Goal: Information Seeking & Learning: Learn about a topic

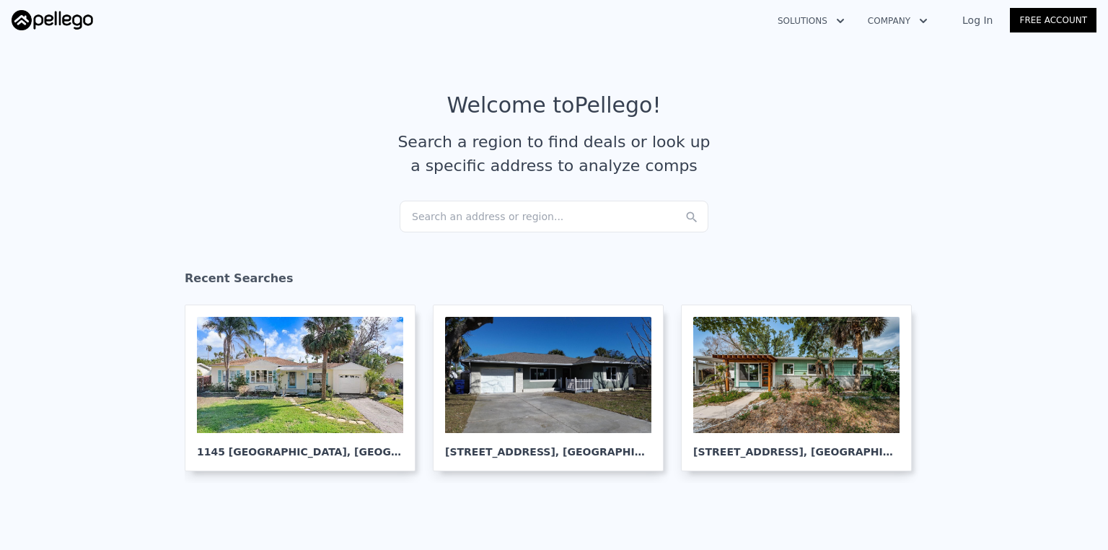
click at [991, 24] on link "Log In" at bounding box center [977, 20] width 65 height 14
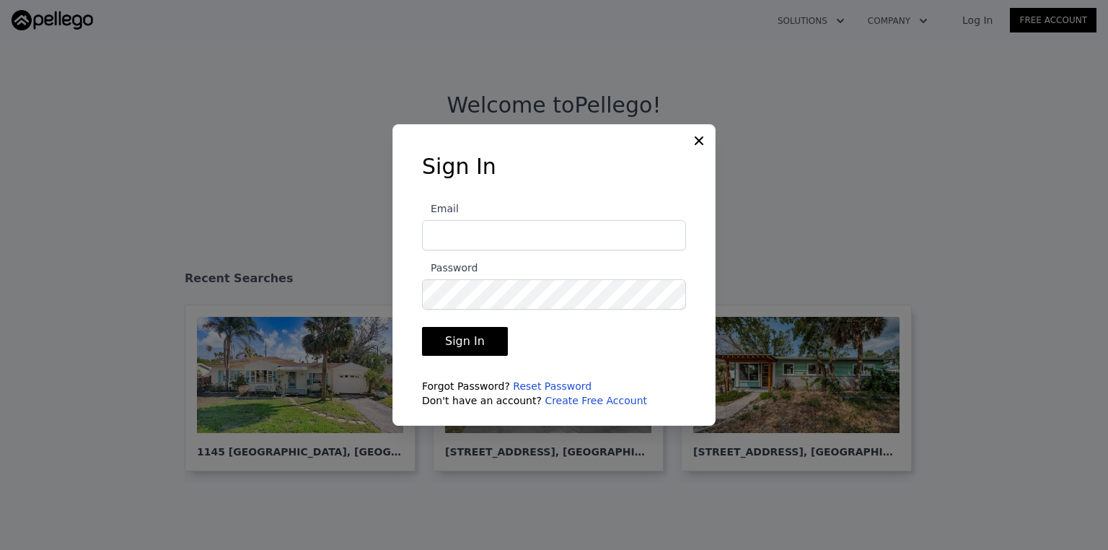
click at [536, 239] on input "Email" at bounding box center [554, 235] width 264 height 30
type input "jbt2304@gmail.com"
click at [460, 346] on button "Sign In" at bounding box center [465, 341] width 86 height 29
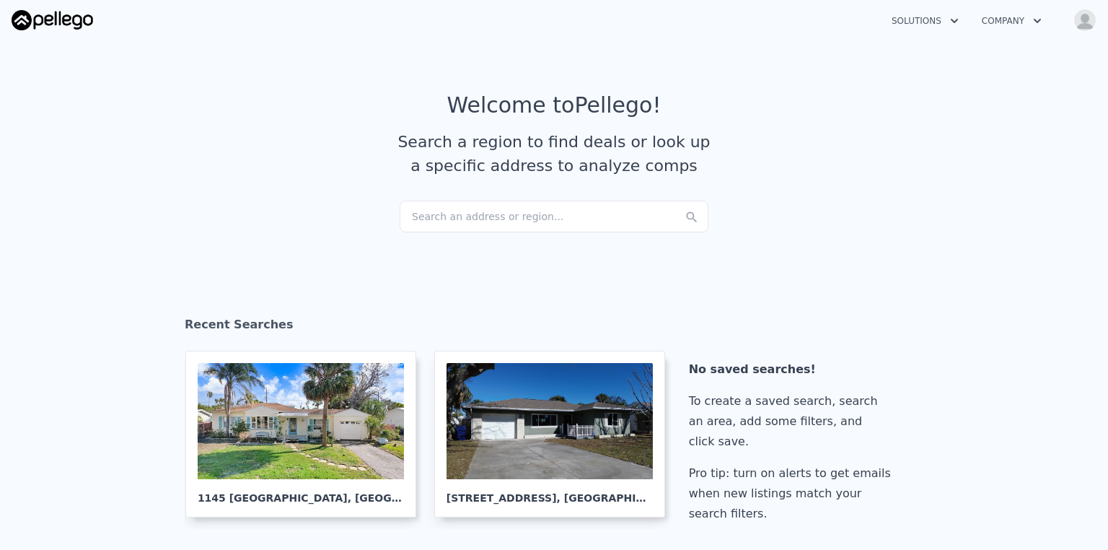
click at [1084, 27] on img "button" at bounding box center [1085, 20] width 23 height 23
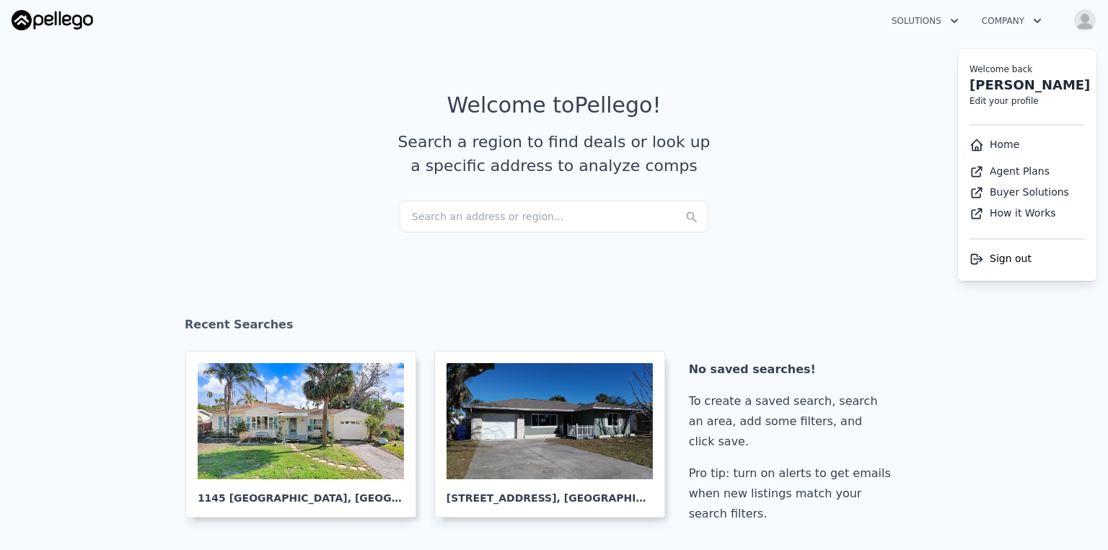
click at [1015, 146] on link "Home" at bounding box center [995, 145] width 50 height 12
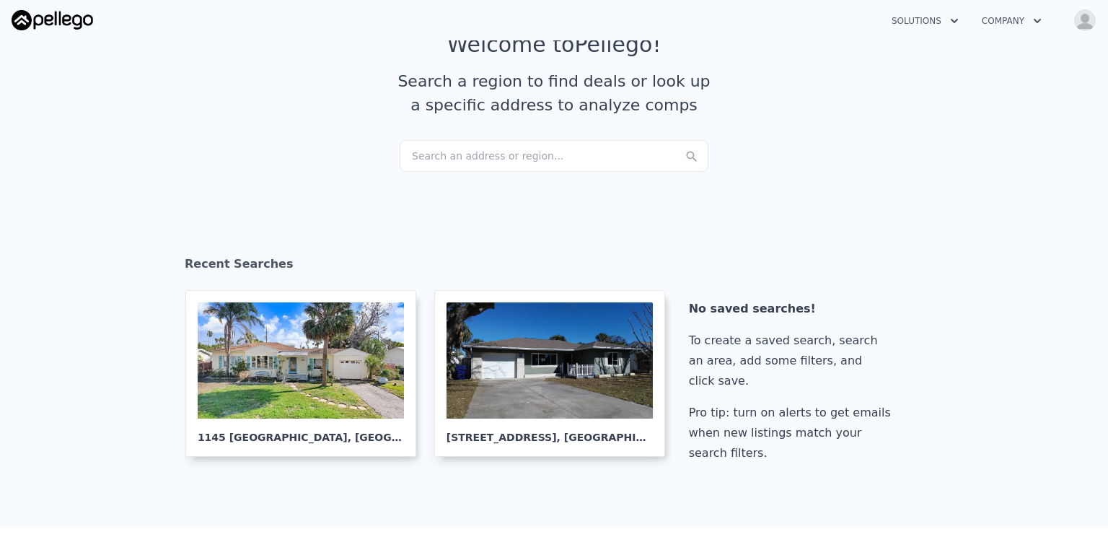
scroll to position [58, 0]
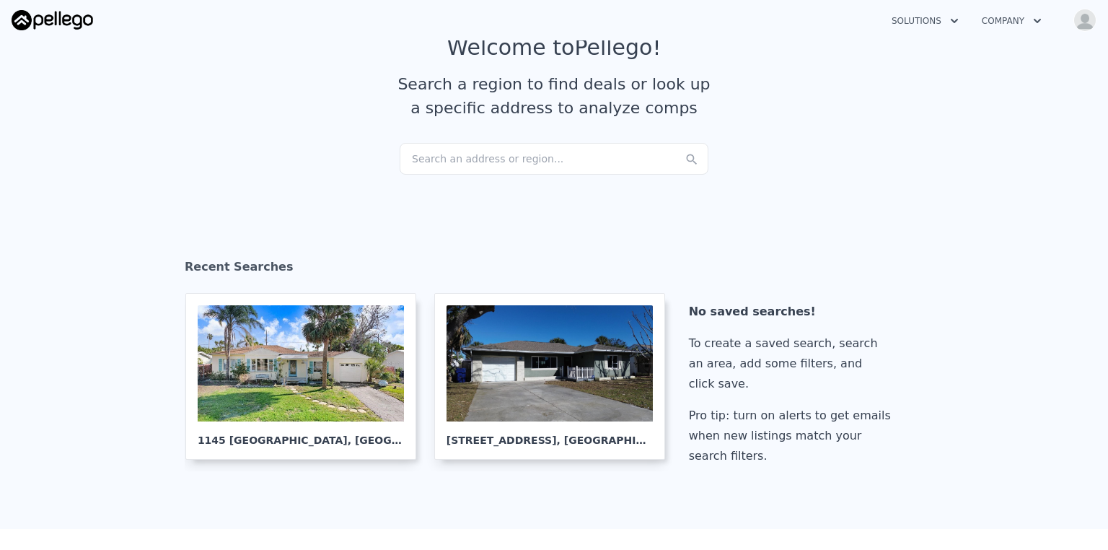
click at [537, 157] on div "Search an address or region..." at bounding box center [554, 159] width 309 height 32
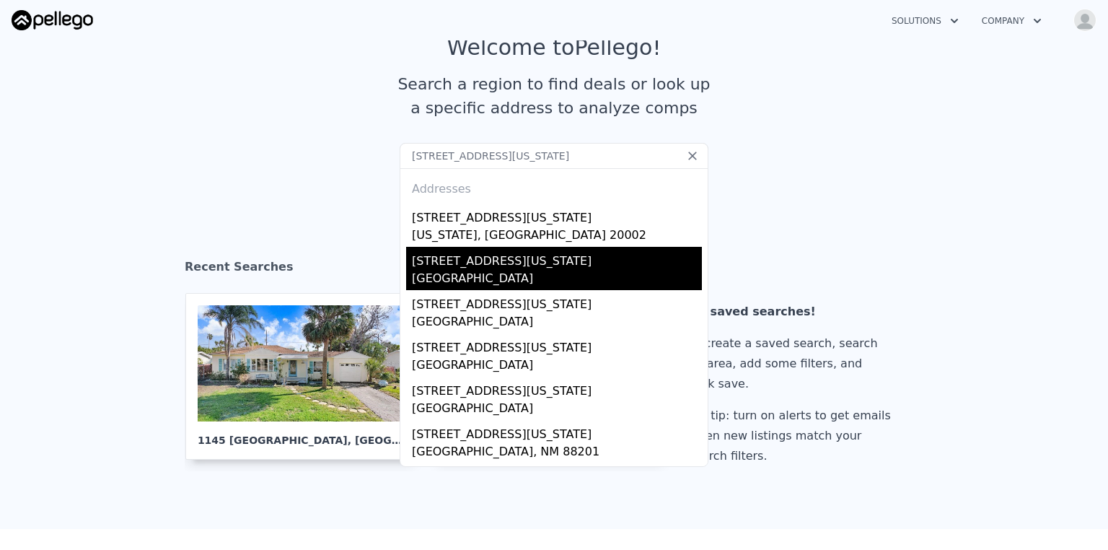
type input "1810 Maryland ave ne"
click at [588, 258] on div "[STREET_ADDRESS][US_STATE]" at bounding box center [557, 258] width 290 height 23
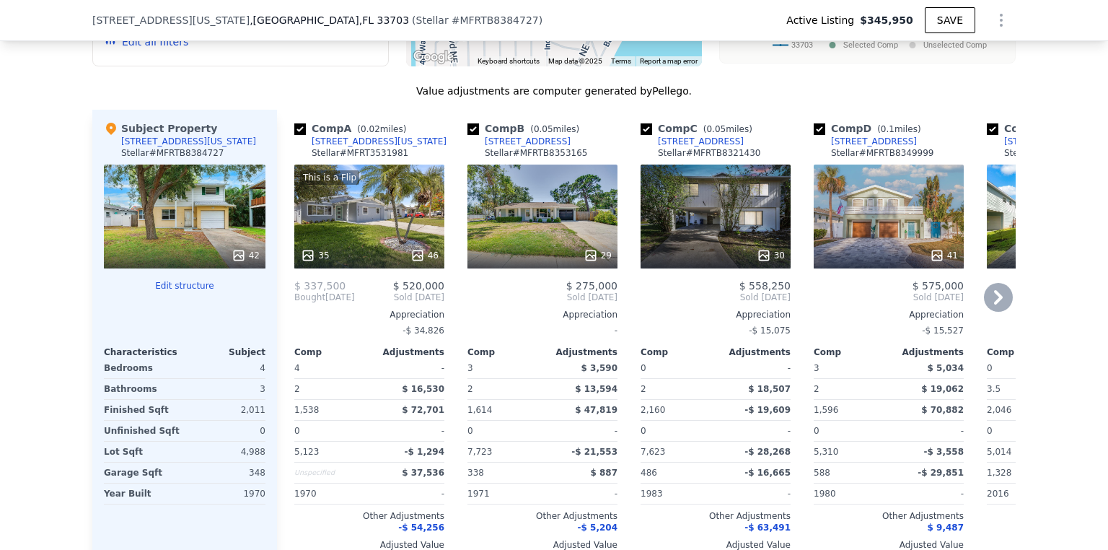
scroll to position [1495, 0]
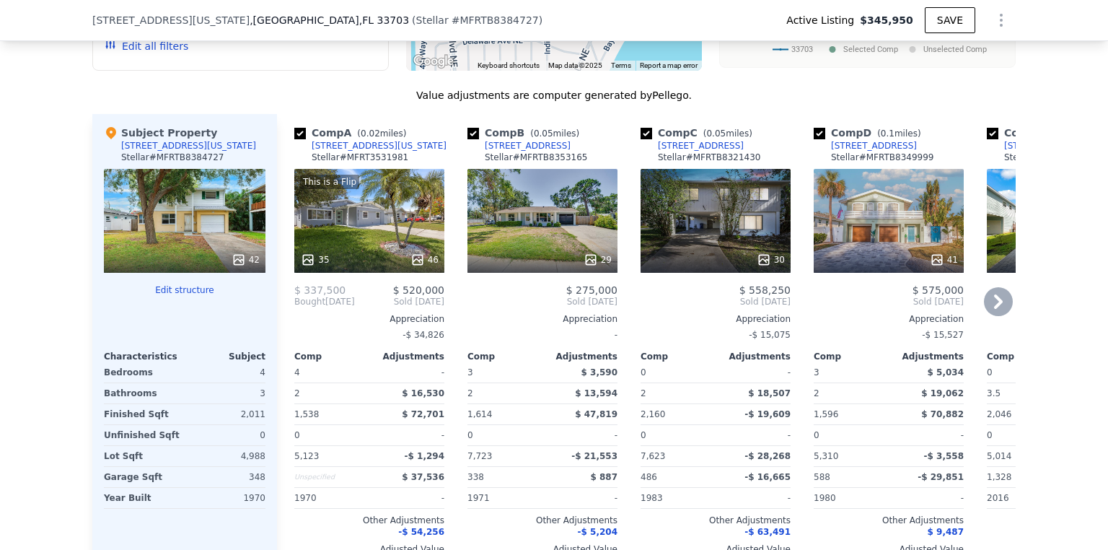
click at [296, 133] on input "checkbox" at bounding box center [300, 134] width 12 height 12
checkbox input "false"
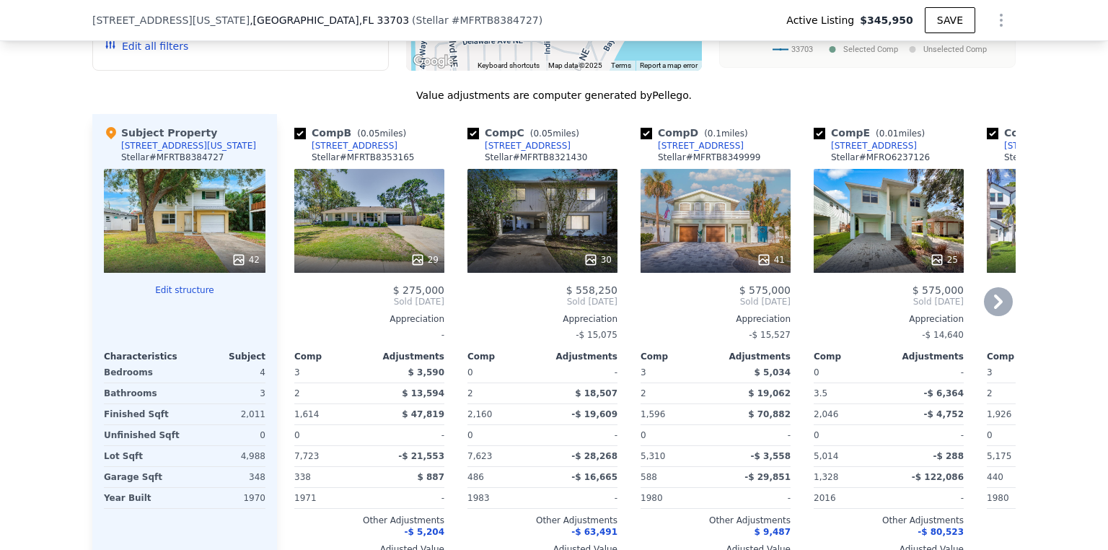
click at [299, 138] on input "checkbox" at bounding box center [300, 134] width 12 height 12
checkbox input "false"
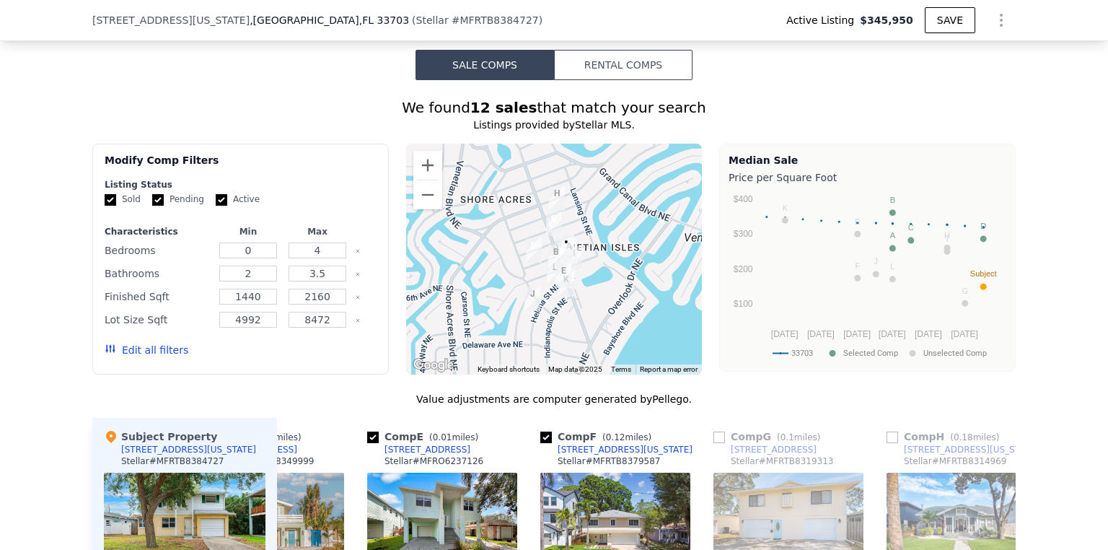
scroll to position [1149, 0]
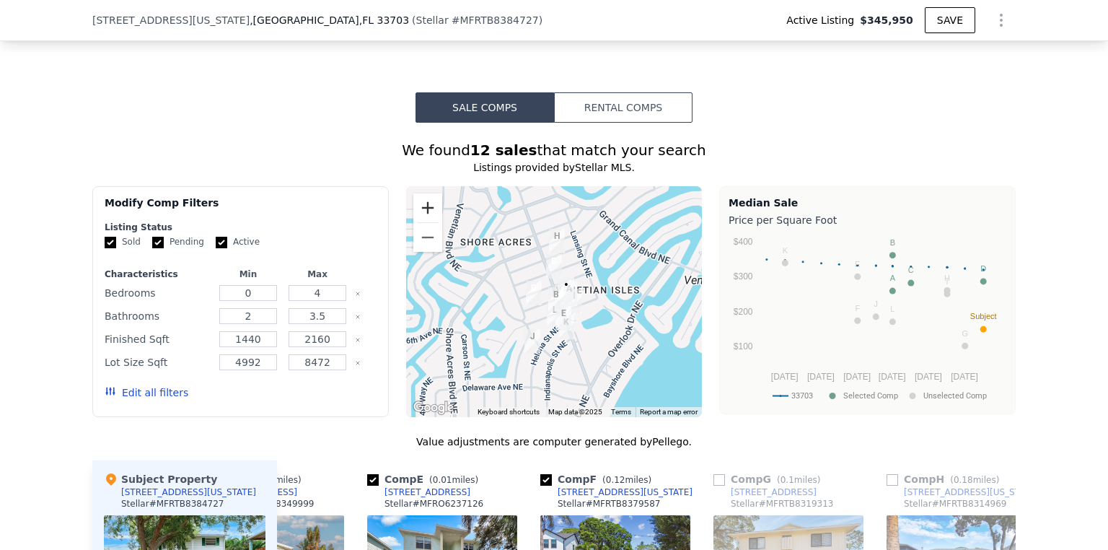
click at [426, 214] on button "Zoom in" at bounding box center [427, 207] width 29 height 29
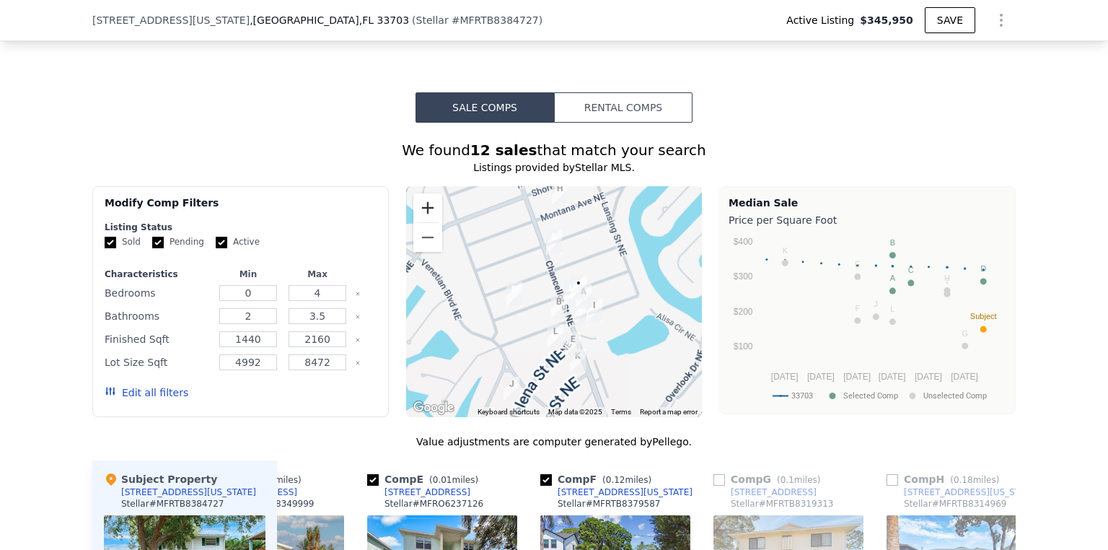
click at [426, 214] on button "Zoom in" at bounding box center [427, 207] width 29 height 29
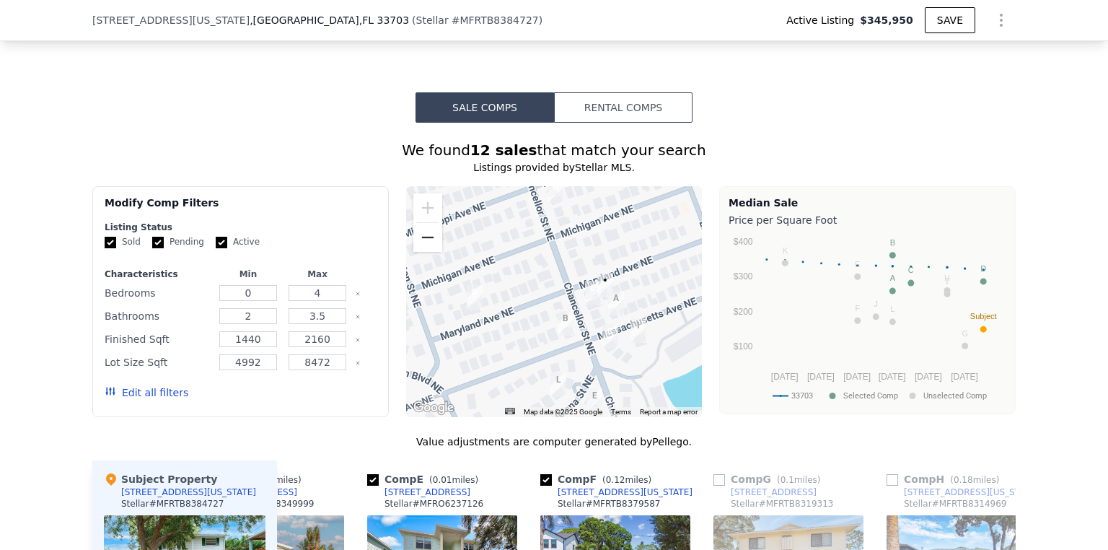
click at [424, 245] on button "Zoom out" at bounding box center [427, 237] width 29 height 29
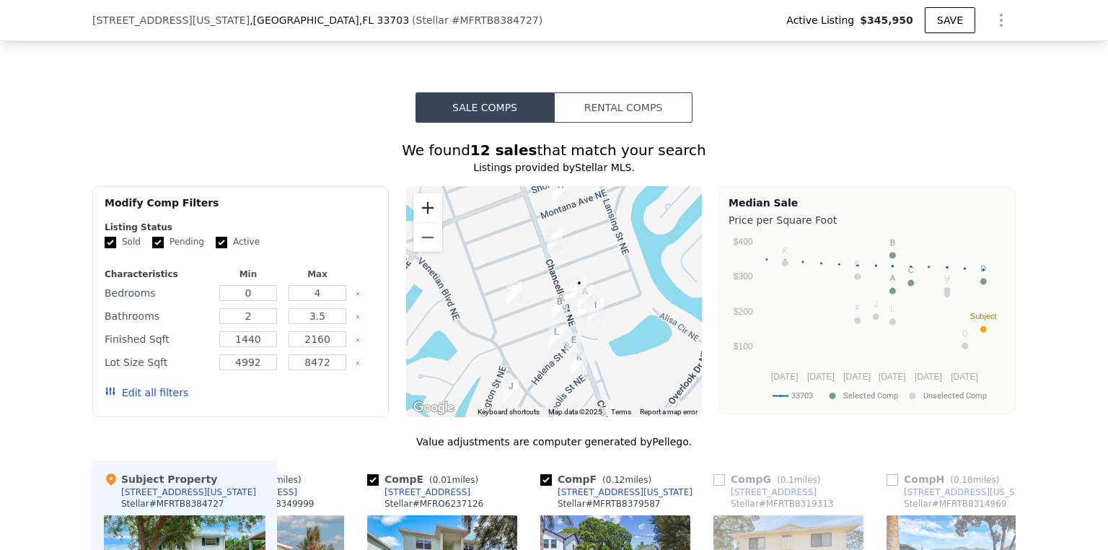
click at [418, 198] on button "Zoom in" at bounding box center [427, 207] width 29 height 29
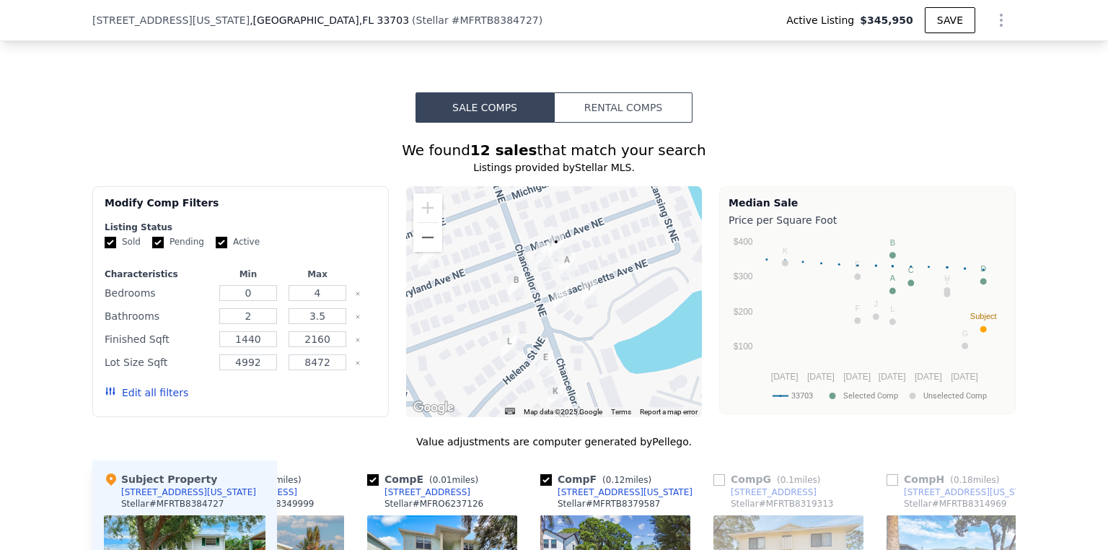
drag, startPoint x: 541, startPoint y: 315, endPoint x: 496, endPoint y: 279, distance: 57.0
click at [496, 279] on div at bounding box center [554, 301] width 297 height 231
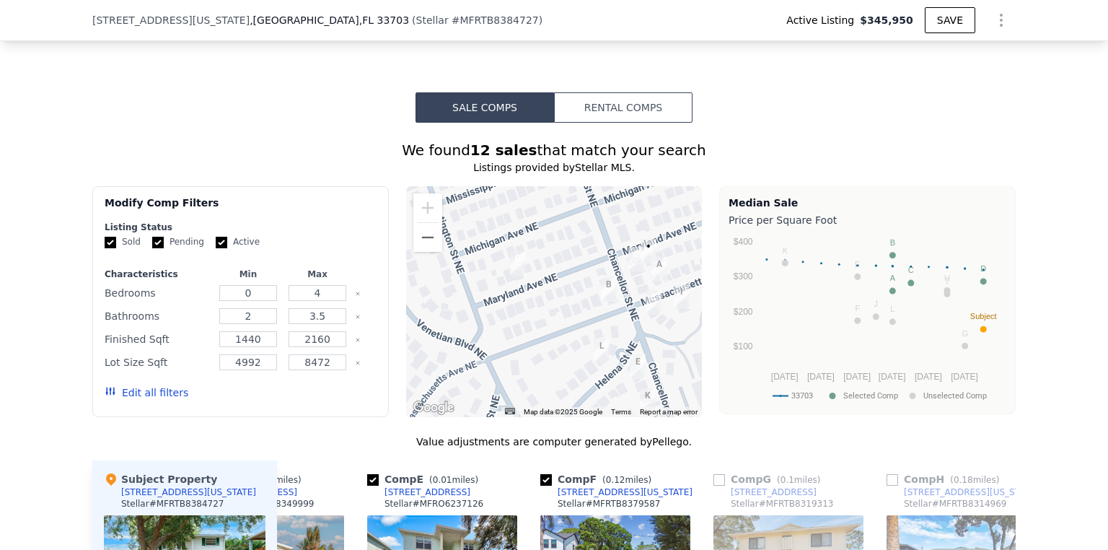
drag, startPoint x: 504, startPoint y: 315, endPoint x: 603, endPoint y: 309, distance: 99.1
click at [603, 309] on div at bounding box center [554, 301] width 297 height 231
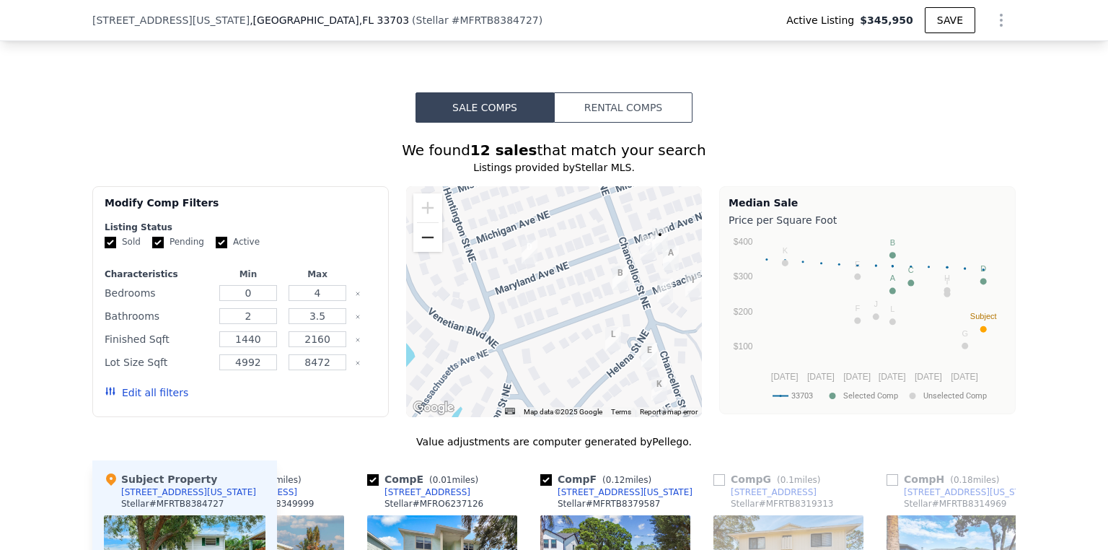
click at [416, 245] on button "Zoom out" at bounding box center [427, 237] width 29 height 29
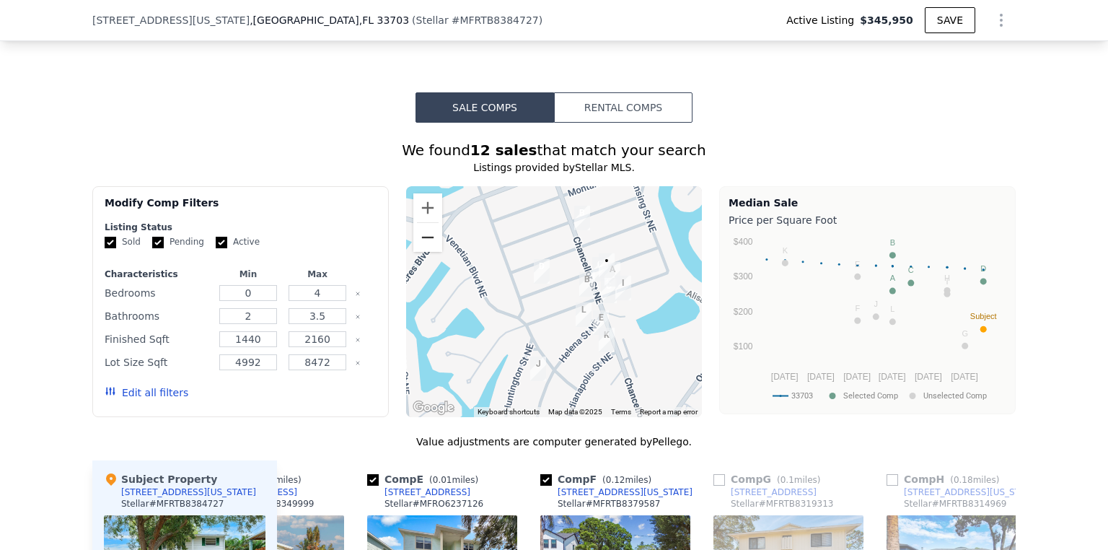
click at [416, 245] on button "Zoom out" at bounding box center [427, 237] width 29 height 29
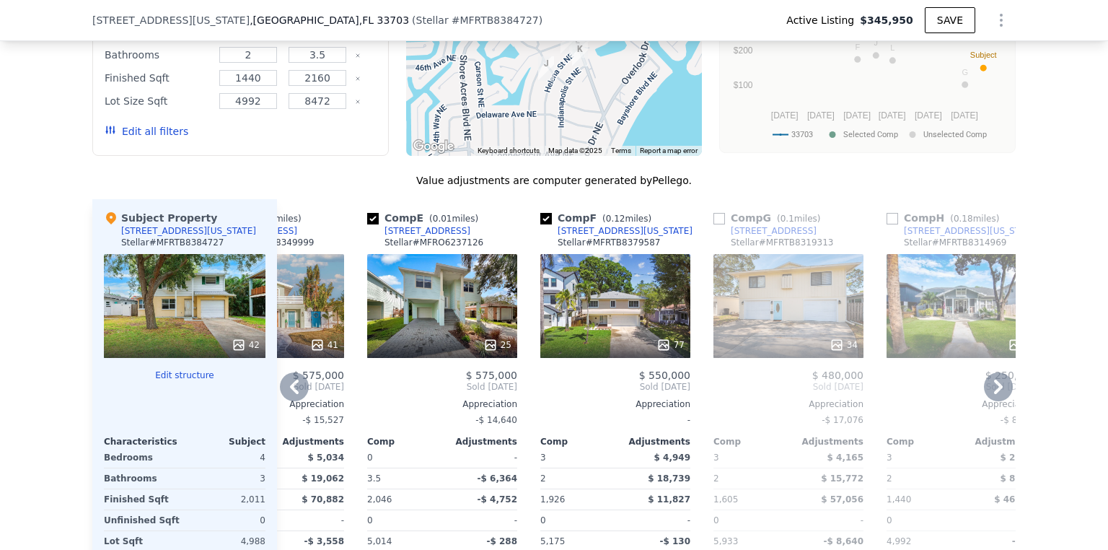
scroll to position [1437, 0]
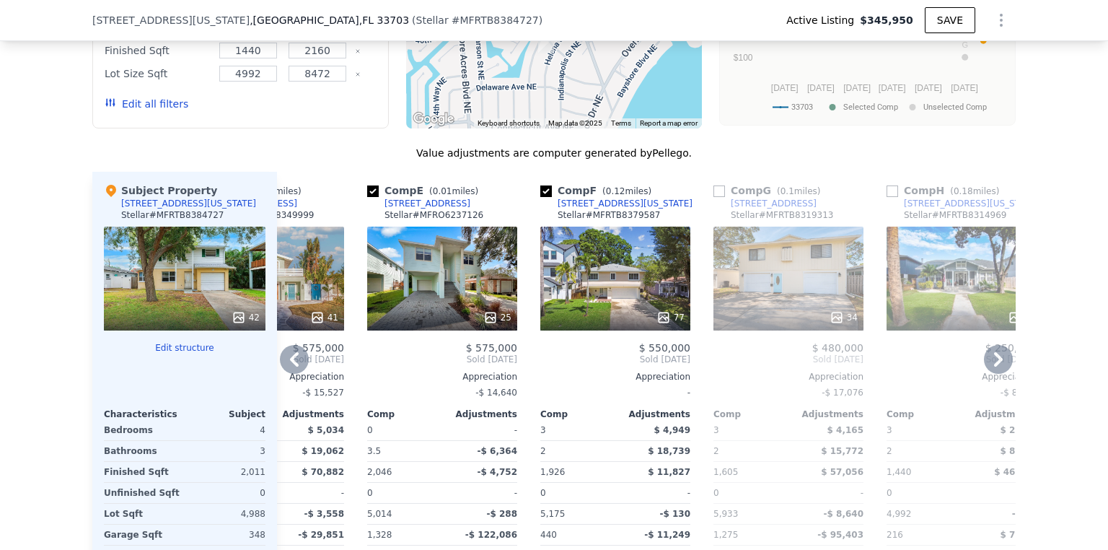
click at [290, 362] on icon at bounding box center [294, 359] width 9 height 14
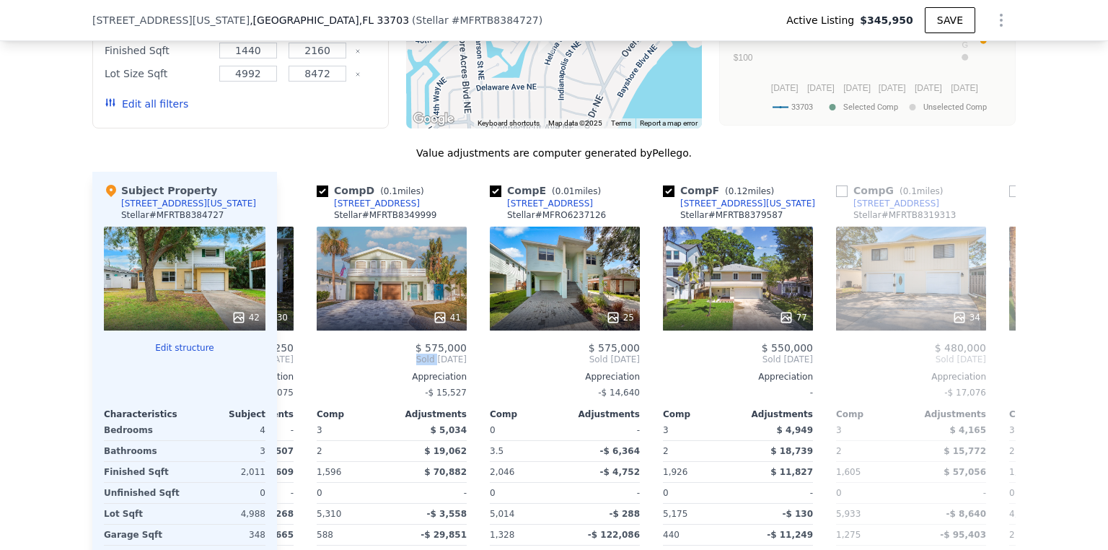
click at [289, 361] on div "Comp C ( 0.05 miles) 4675 Chancellor Cir NE Stellar # MFRTB8321430 30 $ 558,250…" at bounding box center [646, 404] width 739 height 464
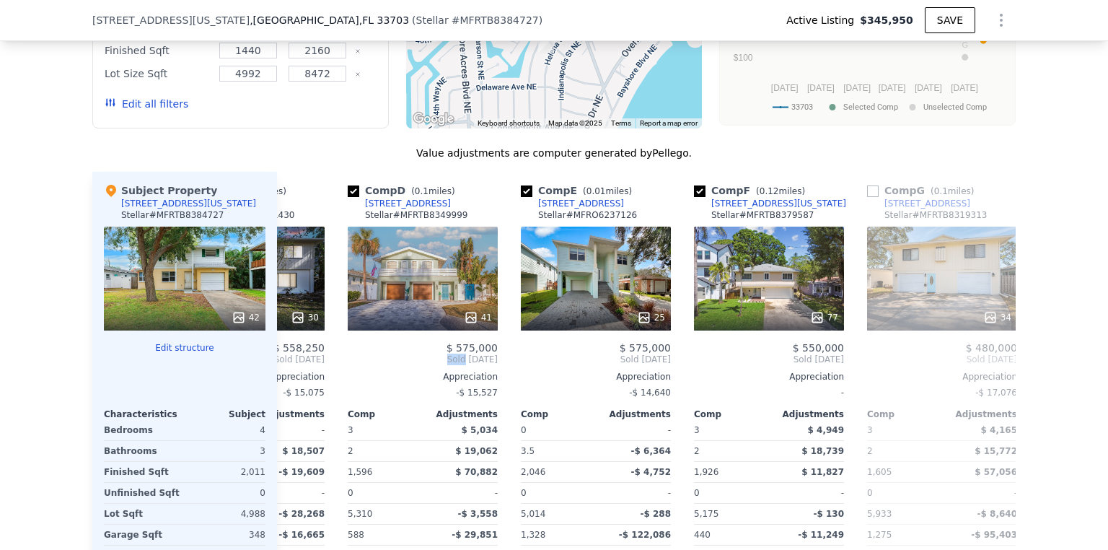
scroll to position [0, 31]
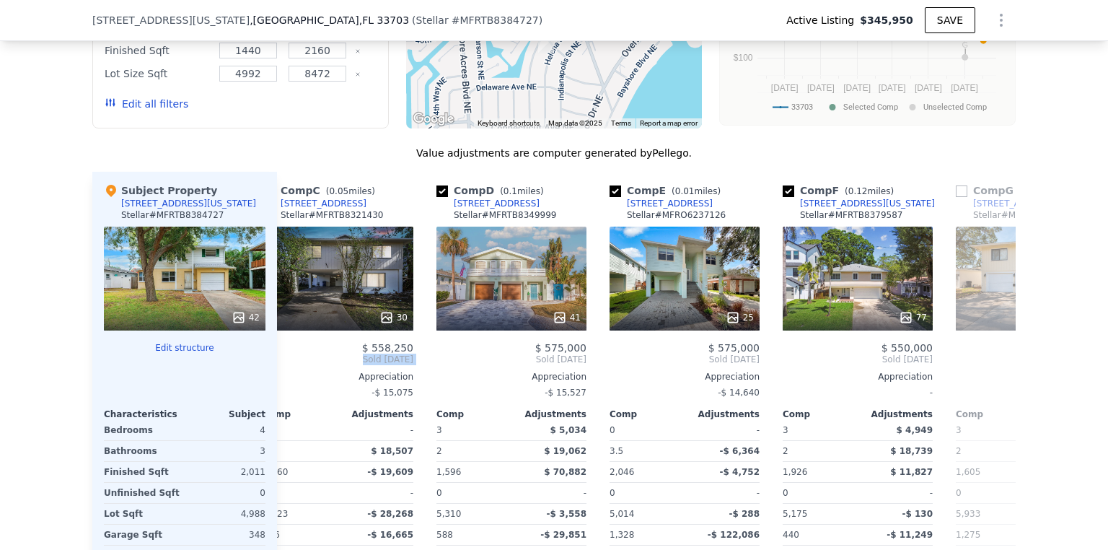
click at [289, 361] on span "Sold Mar 2025" at bounding box center [338, 360] width 150 height 12
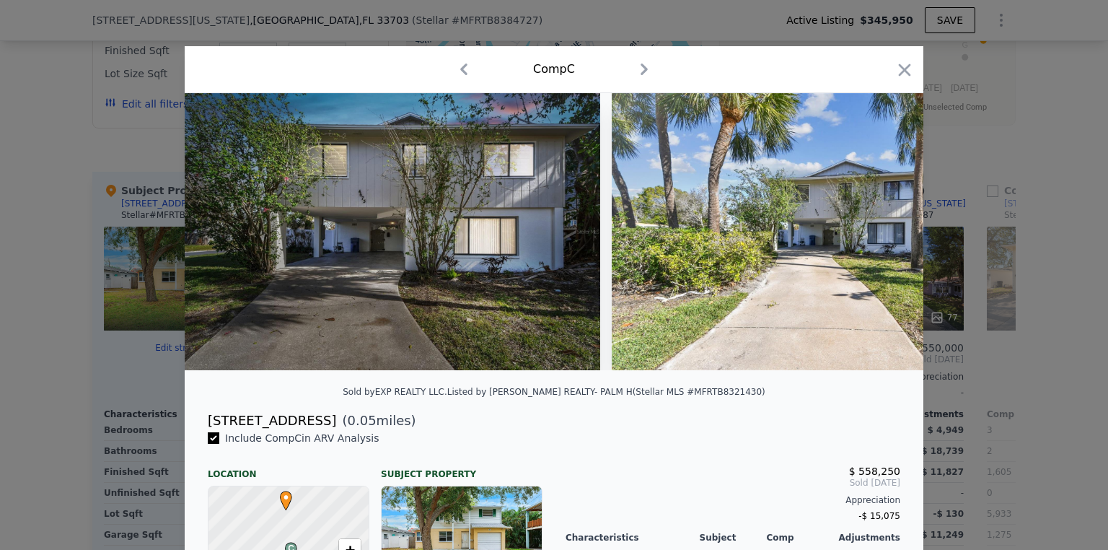
click at [899, 72] on icon "button" at bounding box center [905, 69] width 12 height 12
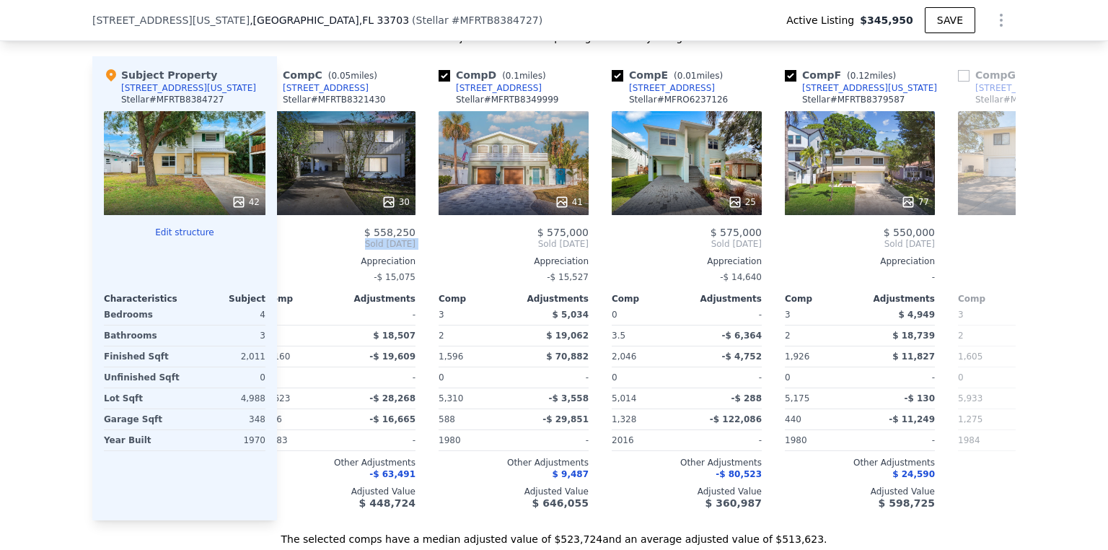
scroll to position [0, 25]
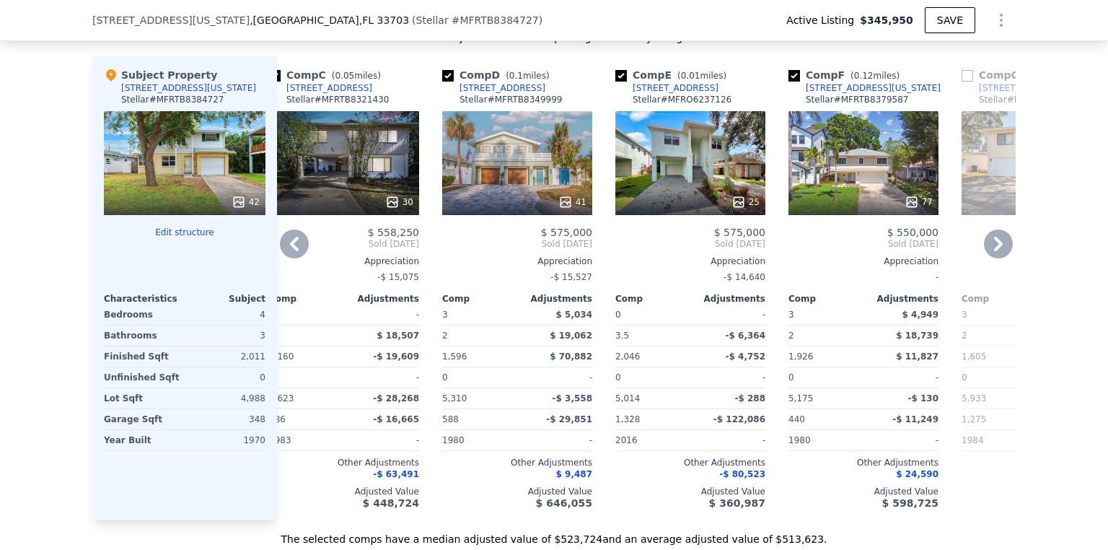
click at [688, 167] on div "25" at bounding box center [690, 163] width 150 height 104
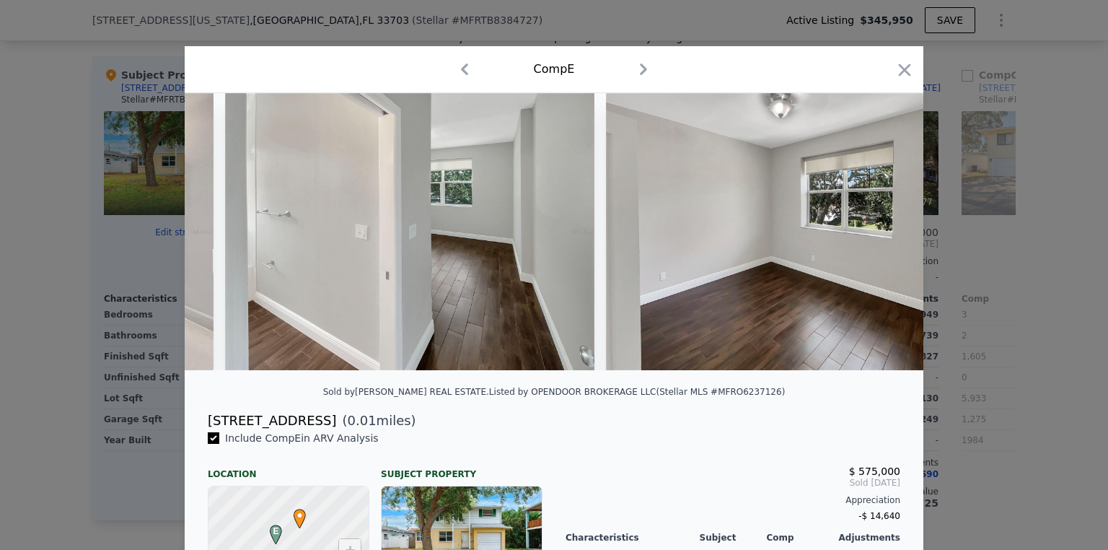
scroll to position [0, 6212]
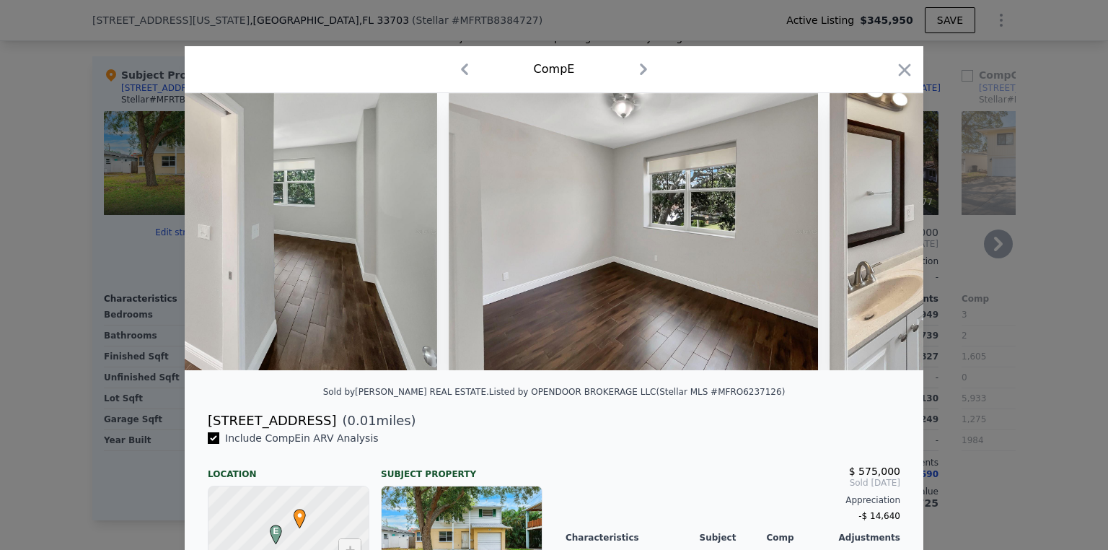
drag, startPoint x: 900, startPoint y: 66, endPoint x: 626, endPoint y: 150, distance: 286.0
click at [900, 66] on icon "button" at bounding box center [905, 70] width 20 height 20
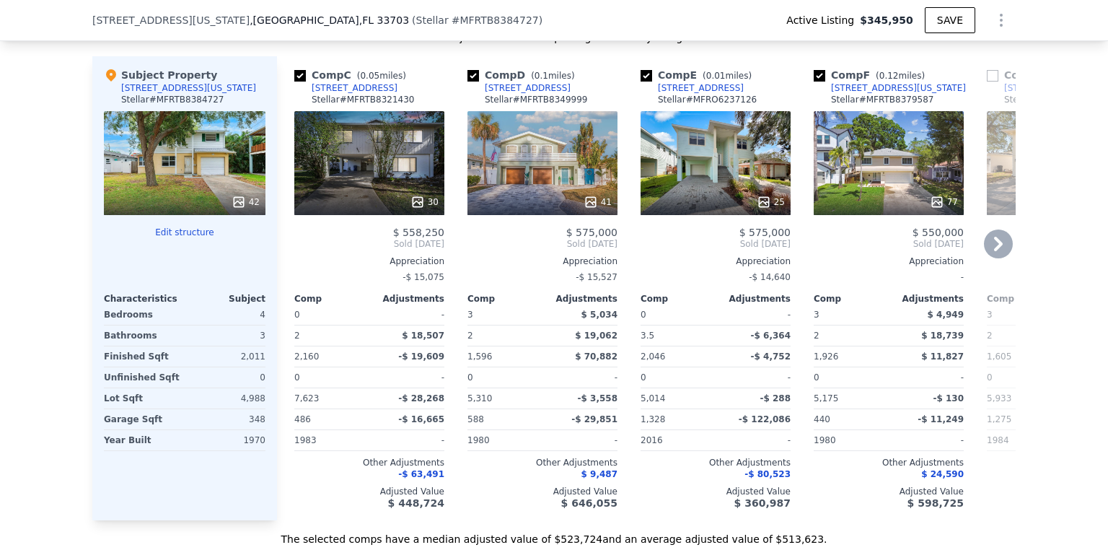
click at [353, 172] on div "30" at bounding box center [369, 163] width 150 height 104
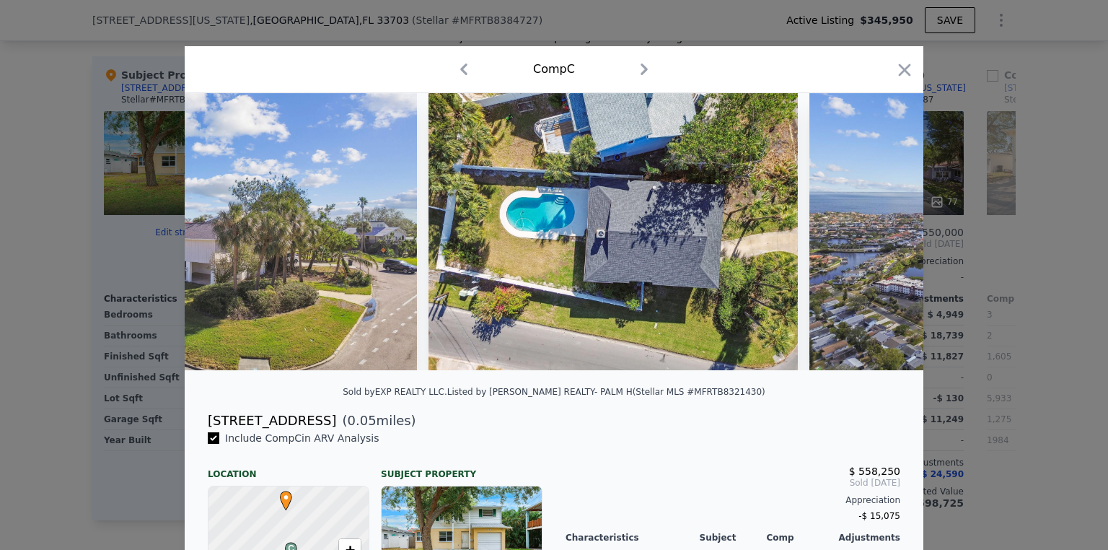
scroll to position [0, 10892]
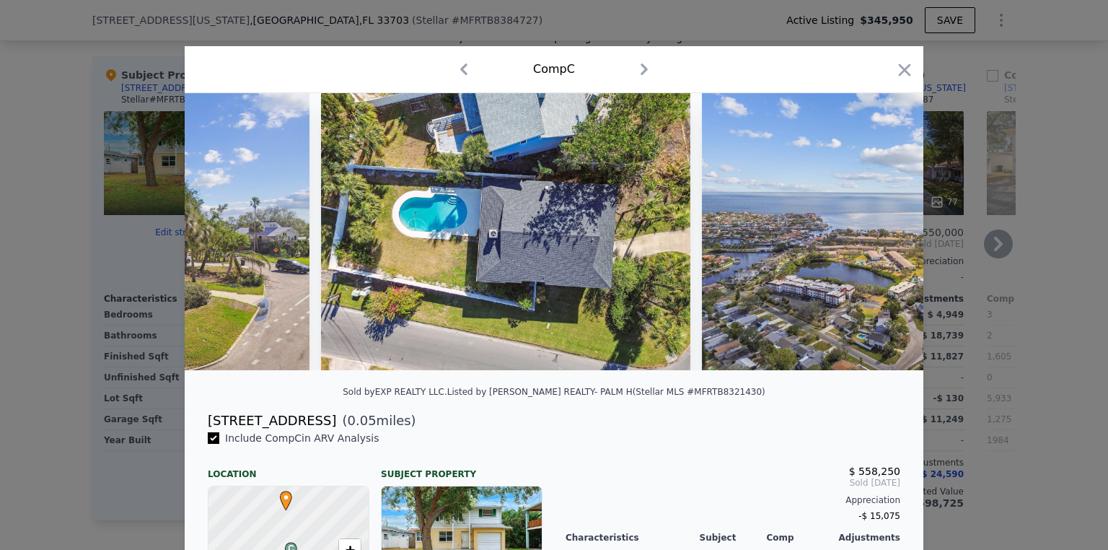
drag, startPoint x: 903, startPoint y: 64, endPoint x: 791, endPoint y: 253, distance: 219.6
click at [903, 61] on icon "button" at bounding box center [905, 70] width 20 height 20
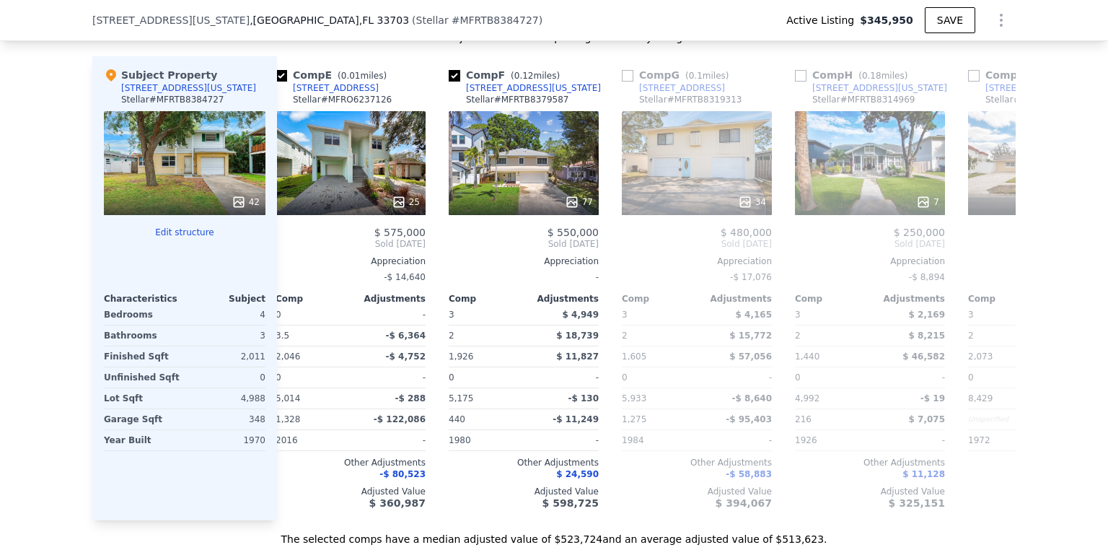
scroll to position [0, 367]
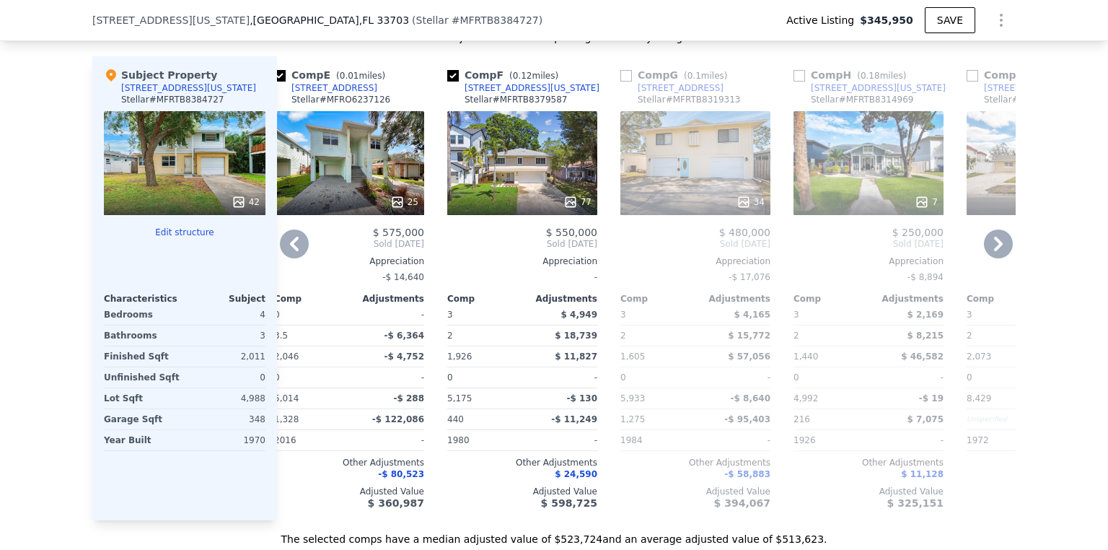
click at [536, 167] on div "77" at bounding box center [522, 163] width 150 height 104
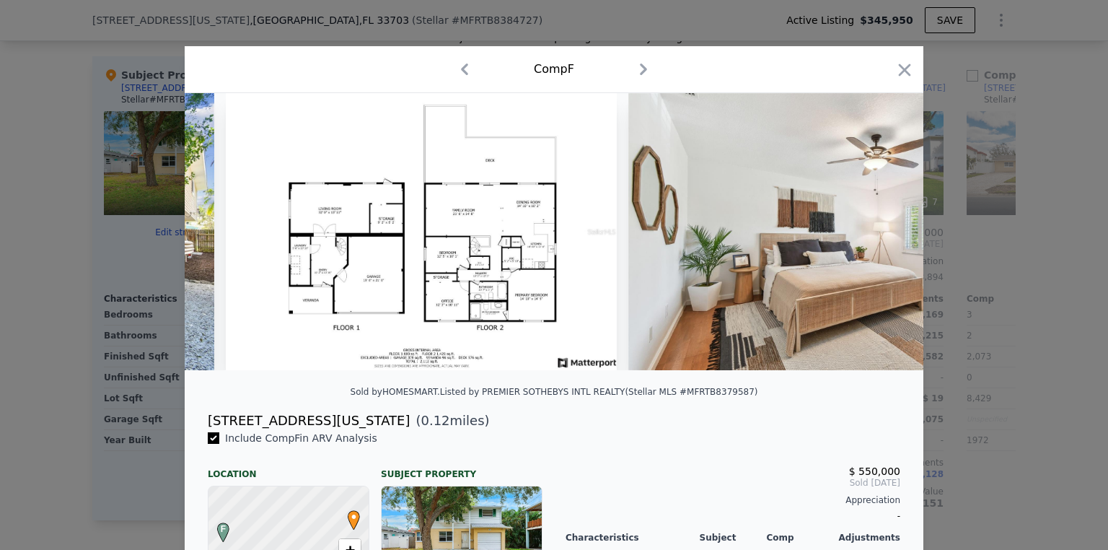
scroll to position [0, 5071]
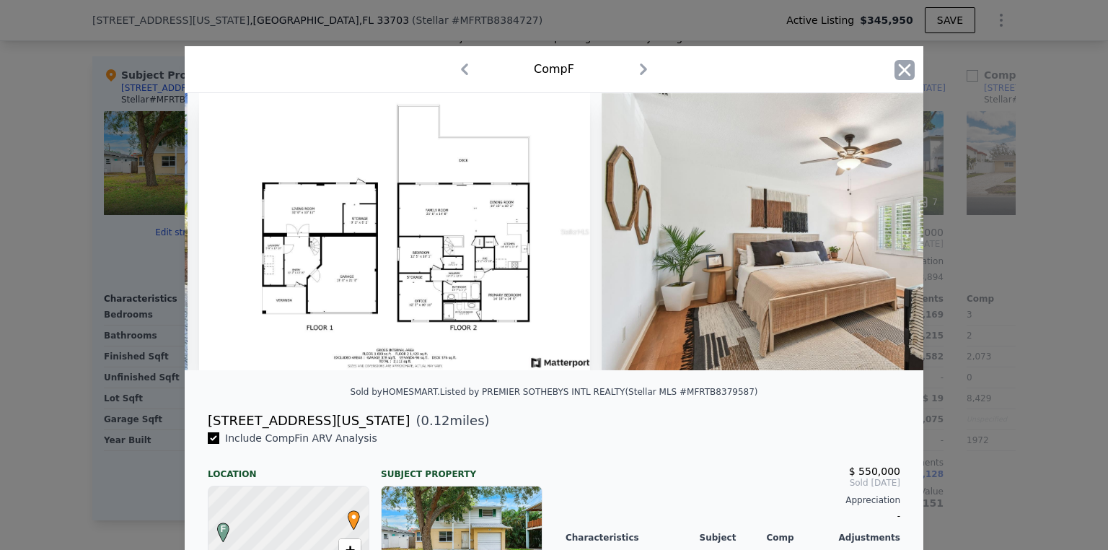
click at [895, 69] on icon "button" at bounding box center [905, 70] width 20 height 20
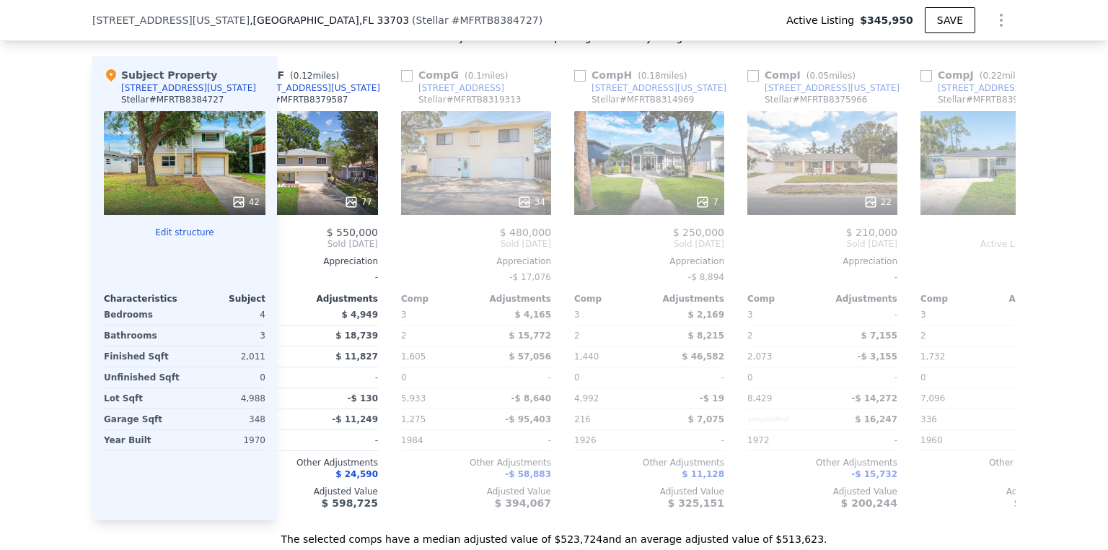
scroll to position [0, 591]
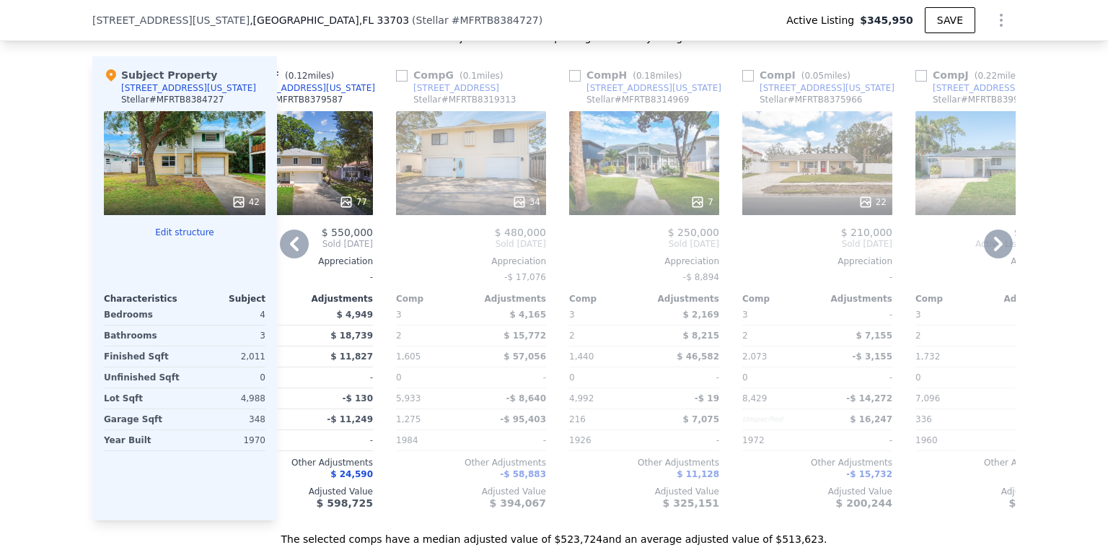
click at [490, 154] on div "34" at bounding box center [471, 163] width 150 height 104
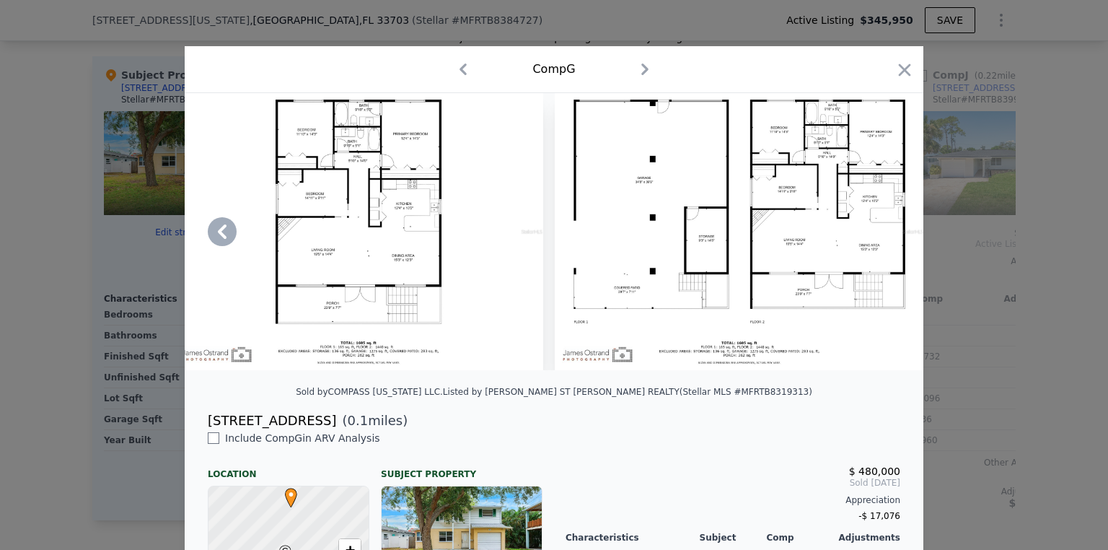
scroll to position [0, 13575]
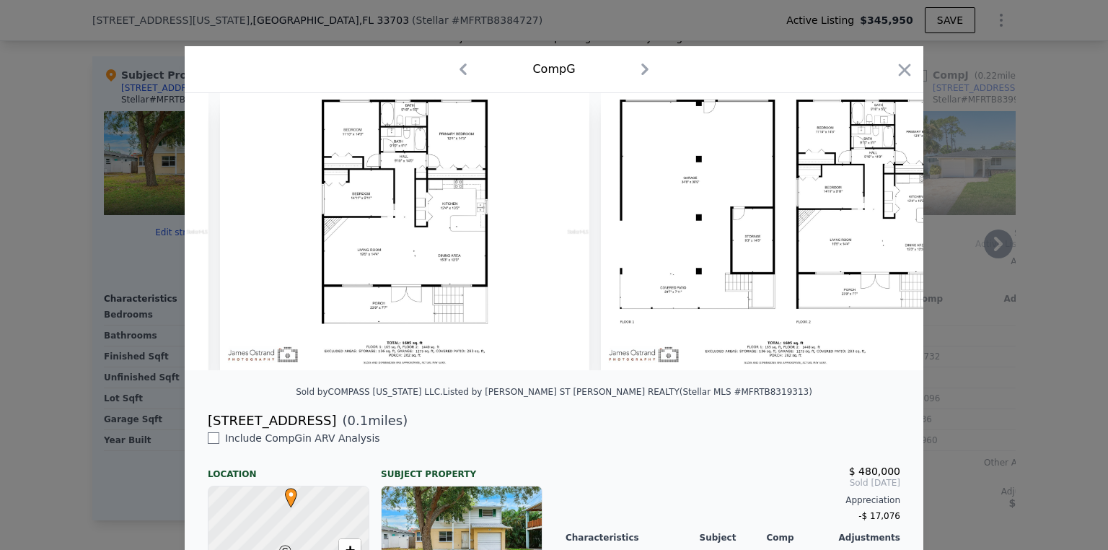
drag, startPoint x: 893, startPoint y: 76, endPoint x: 540, endPoint y: 144, distance: 360.1
click at [895, 76] on icon "button" at bounding box center [905, 70] width 20 height 20
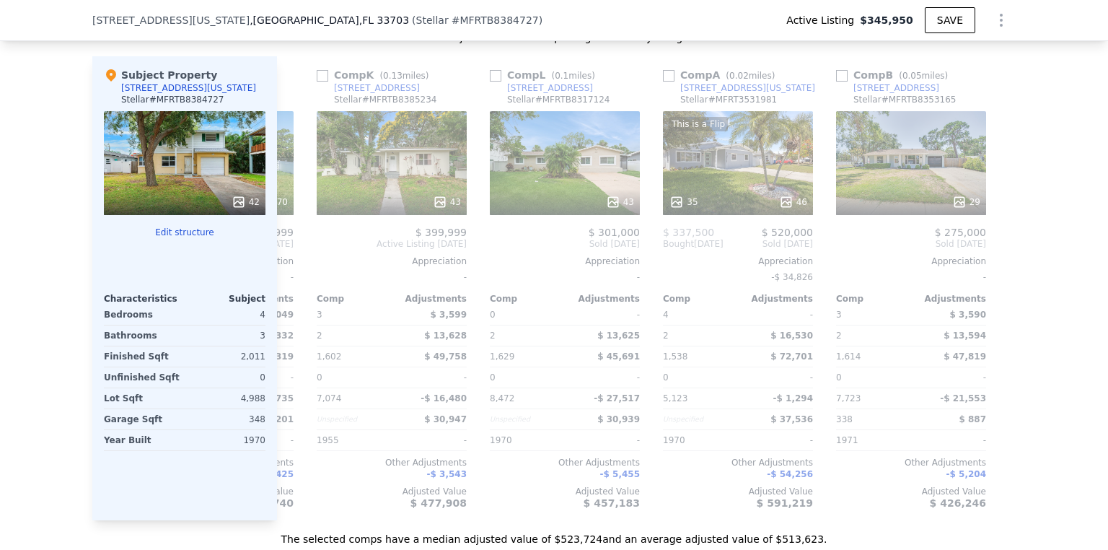
scroll to position [0, 1374]
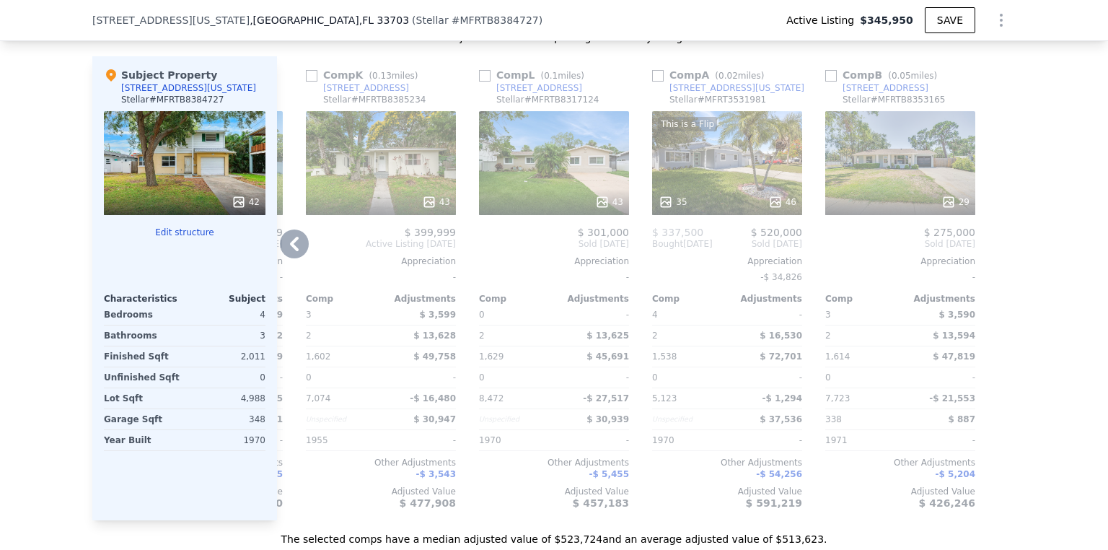
click at [910, 177] on div "29" at bounding box center [900, 163] width 150 height 104
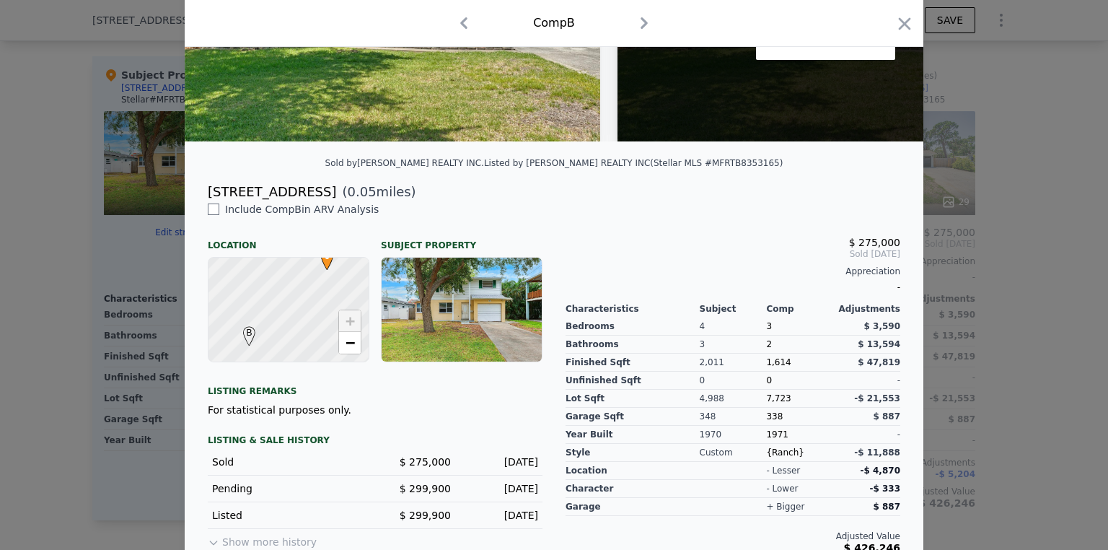
scroll to position [250, 0]
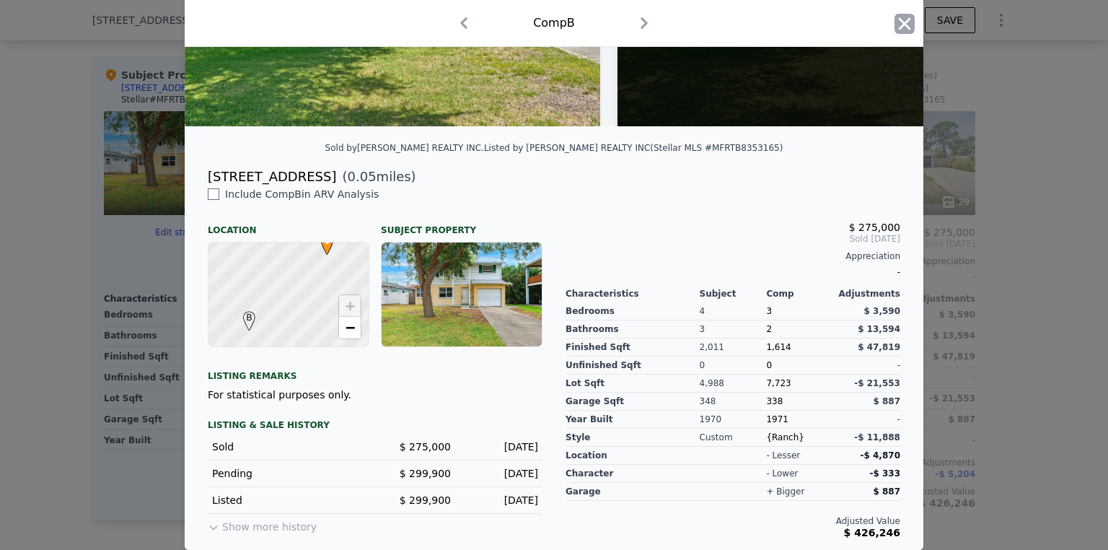
click at [899, 17] on icon "button" at bounding box center [905, 24] width 20 height 20
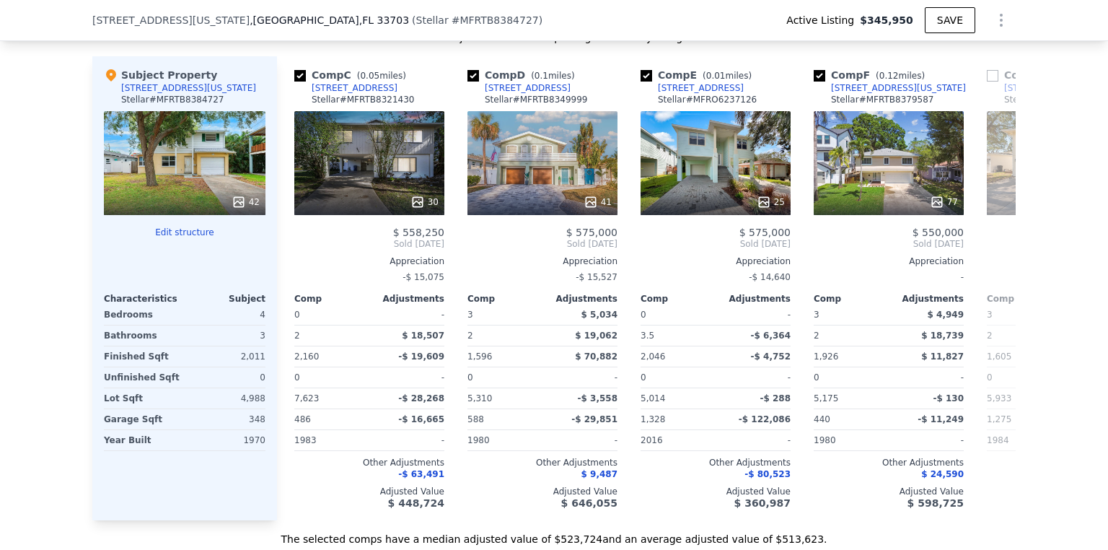
click at [154, 155] on div "42" at bounding box center [185, 163] width 162 height 104
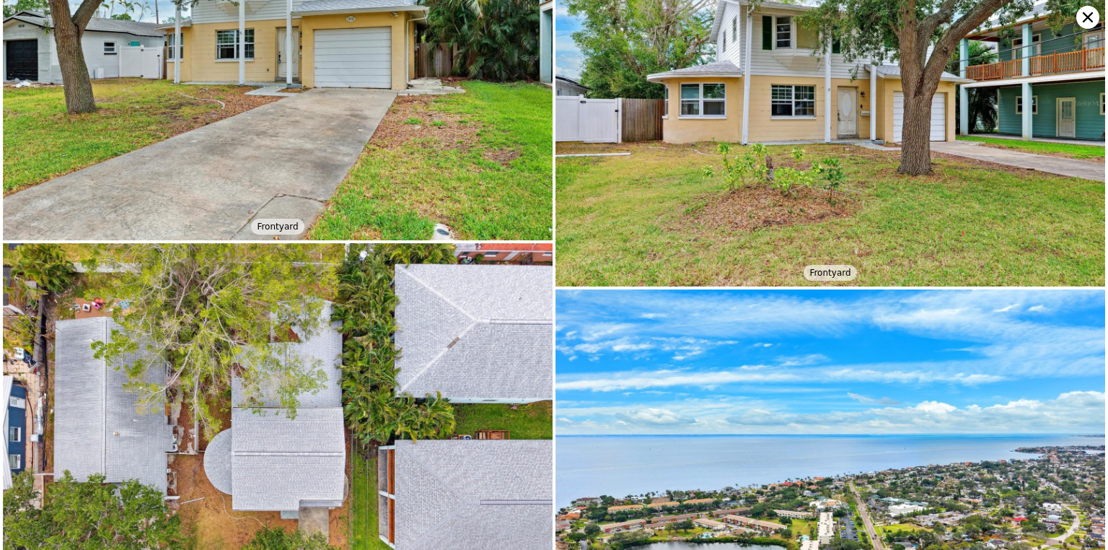
scroll to position [5951, 0]
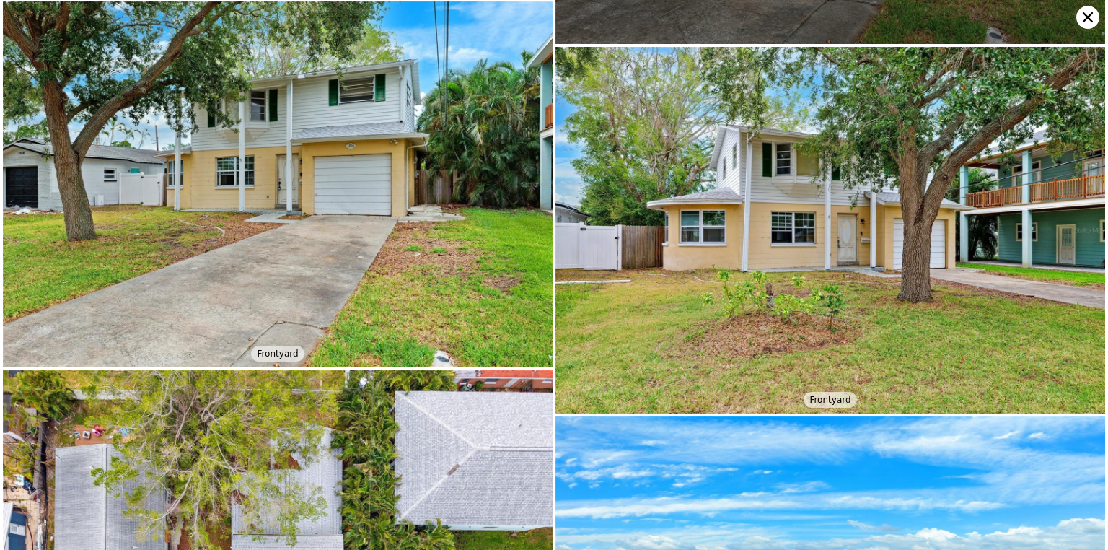
click at [1081, 19] on icon at bounding box center [1087, 17] width 23 height 23
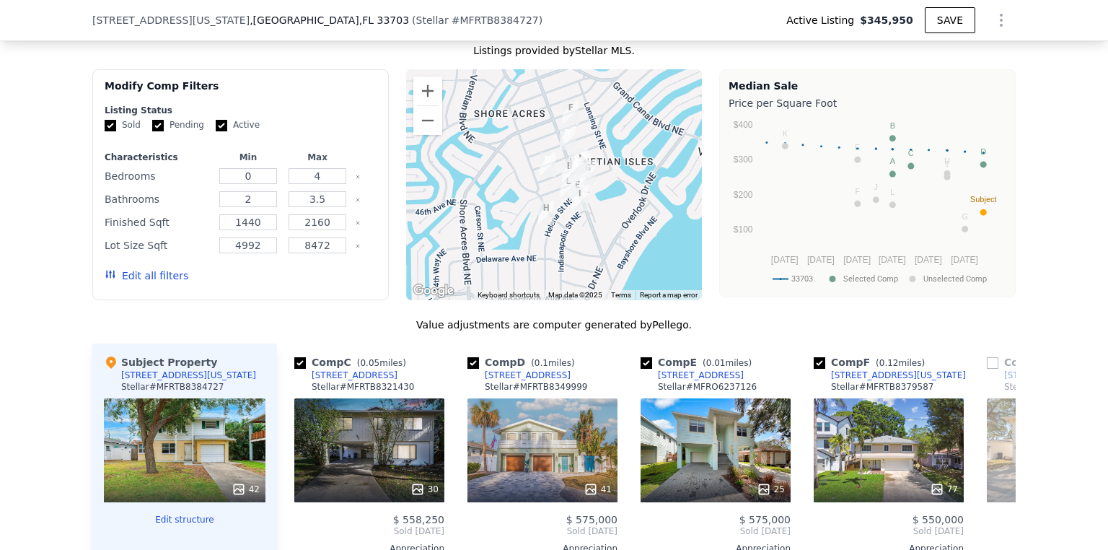
scroll to position [1264, 0]
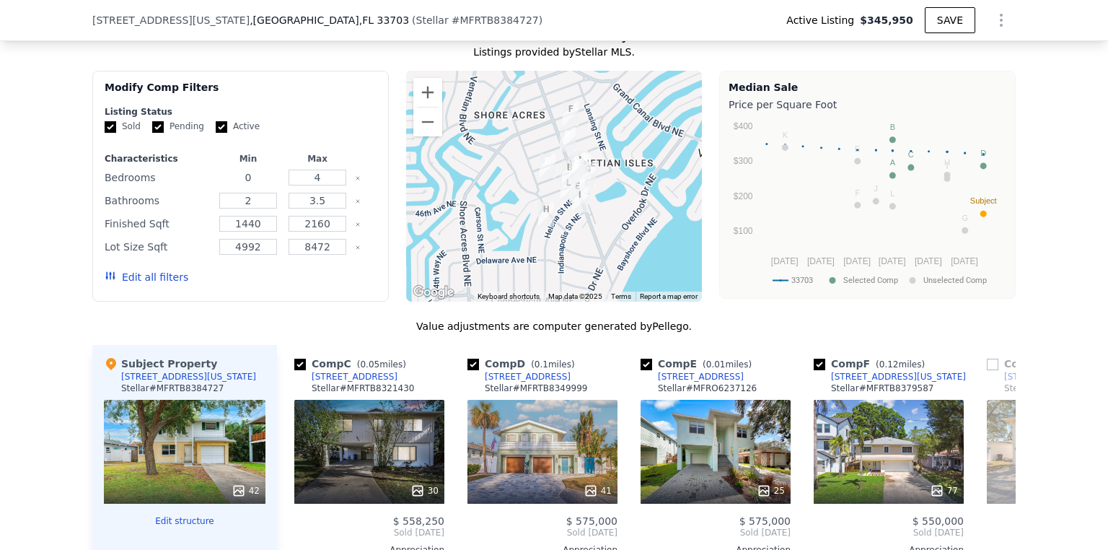
click at [247, 183] on input "0" at bounding box center [247, 178] width 57 height 16
click at [39, 266] on div "We found 12 sales that match your search Listings provided by Stellar MLS . Fil…" at bounding box center [554, 421] width 1108 height 828
click at [424, 126] on button "Zoom out" at bounding box center [427, 122] width 29 height 29
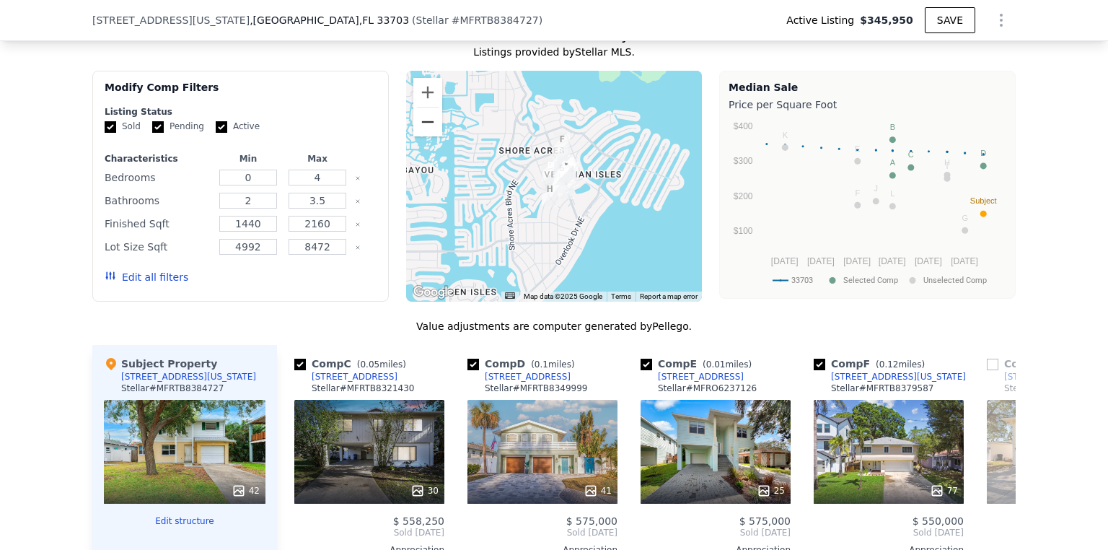
click at [420, 127] on button "Zoom out" at bounding box center [427, 122] width 29 height 29
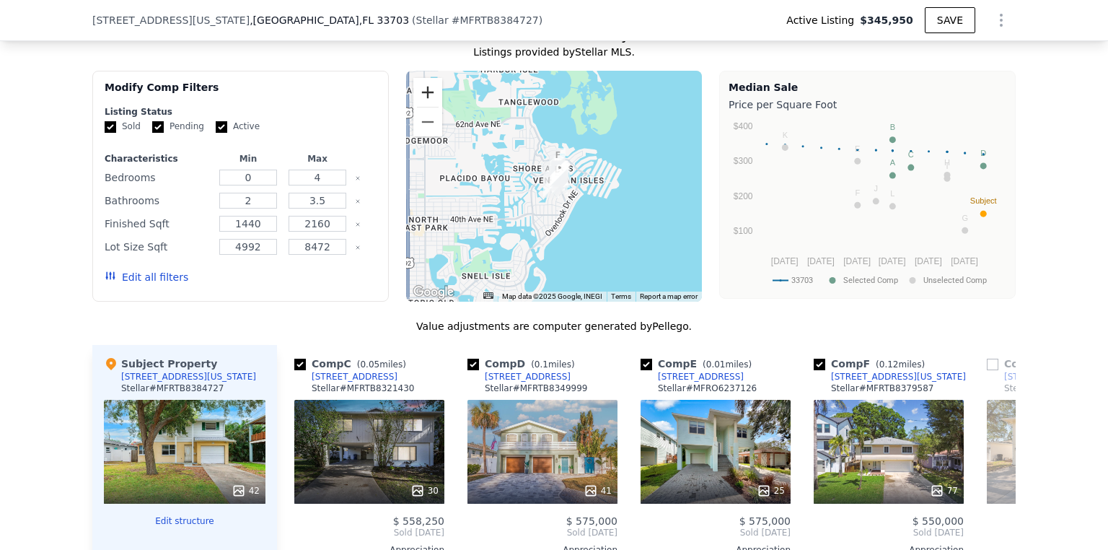
click at [430, 102] on button "Zoom in" at bounding box center [427, 92] width 29 height 29
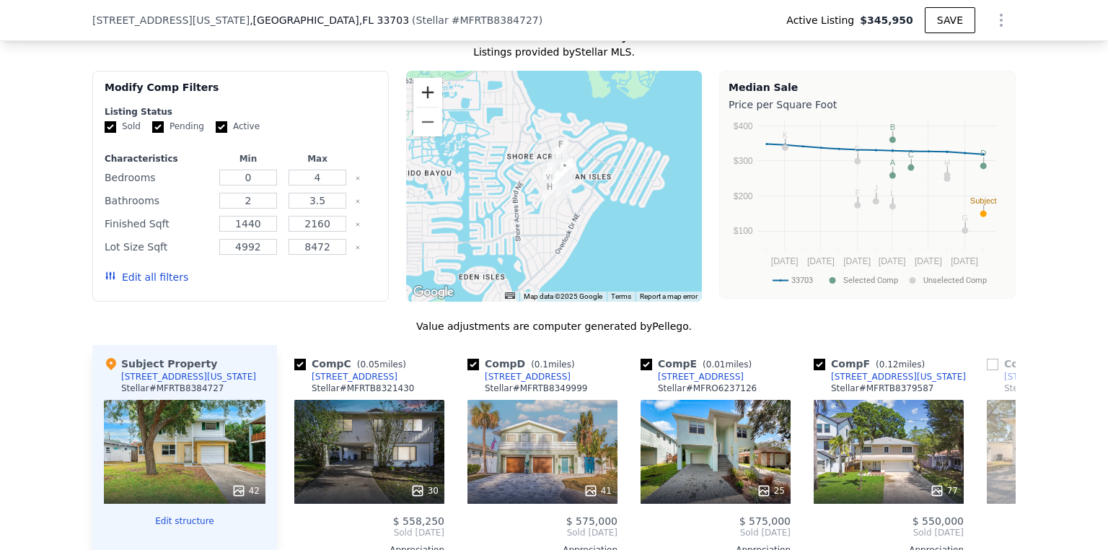
click at [430, 102] on button "Zoom in" at bounding box center [427, 92] width 29 height 29
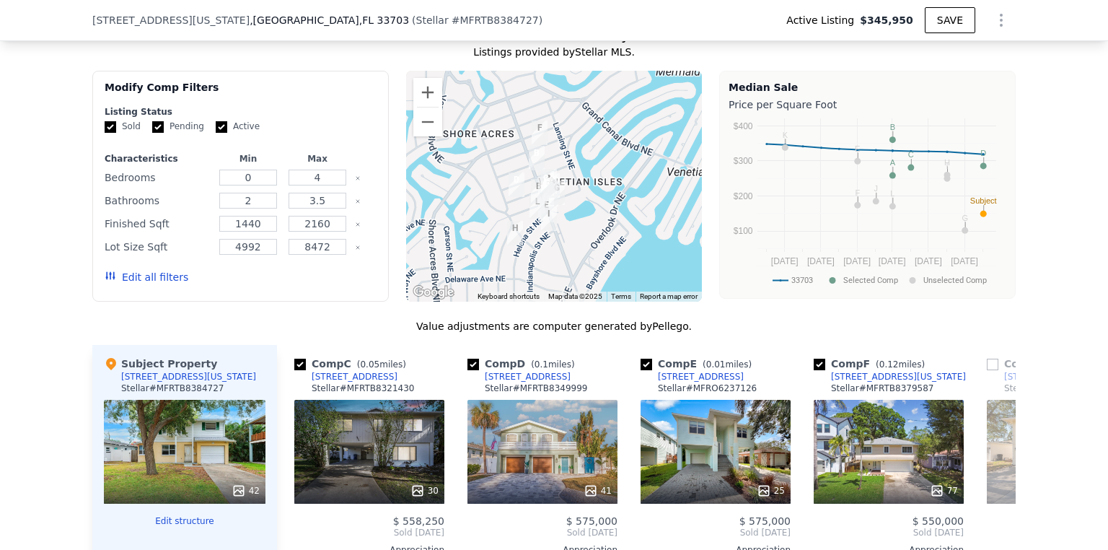
drag, startPoint x: 483, startPoint y: 159, endPoint x: 451, endPoint y: 178, distance: 37.9
click at [451, 178] on div at bounding box center [554, 186] width 297 height 231
drag, startPoint x: 426, startPoint y: 100, endPoint x: 465, endPoint y: 133, distance: 51.2
click at [426, 100] on button "Zoom in" at bounding box center [427, 92] width 29 height 29
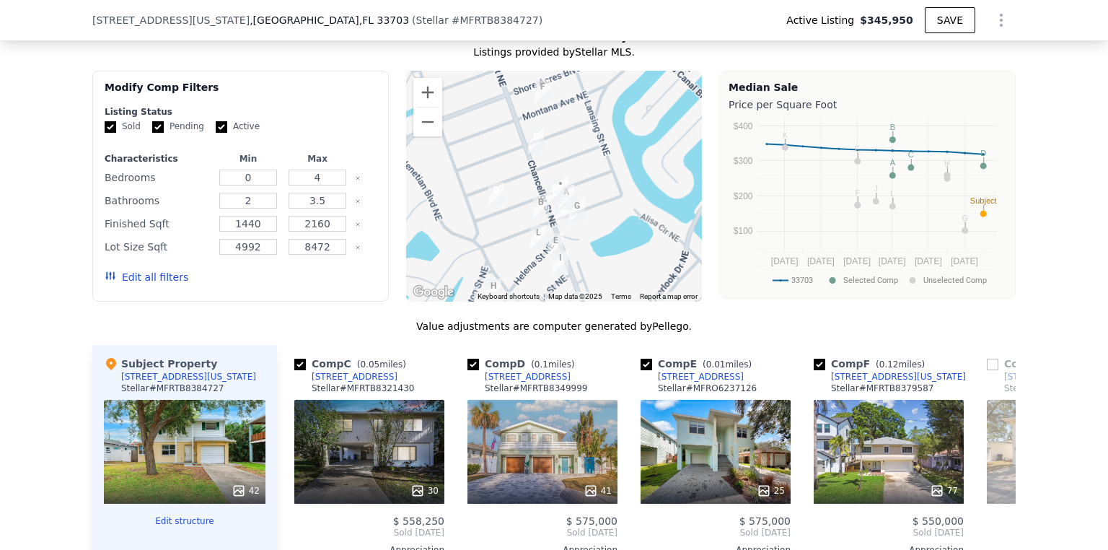
drag, startPoint x: 469, startPoint y: 185, endPoint x: 504, endPoint y: 190, distance: 35.7
click at [504, 190] on div at bounding box center [554, 186] width 297 height 231
click at [424, 136] on button "Zoom out" at bounding box center [427, 122] width 29 height 29
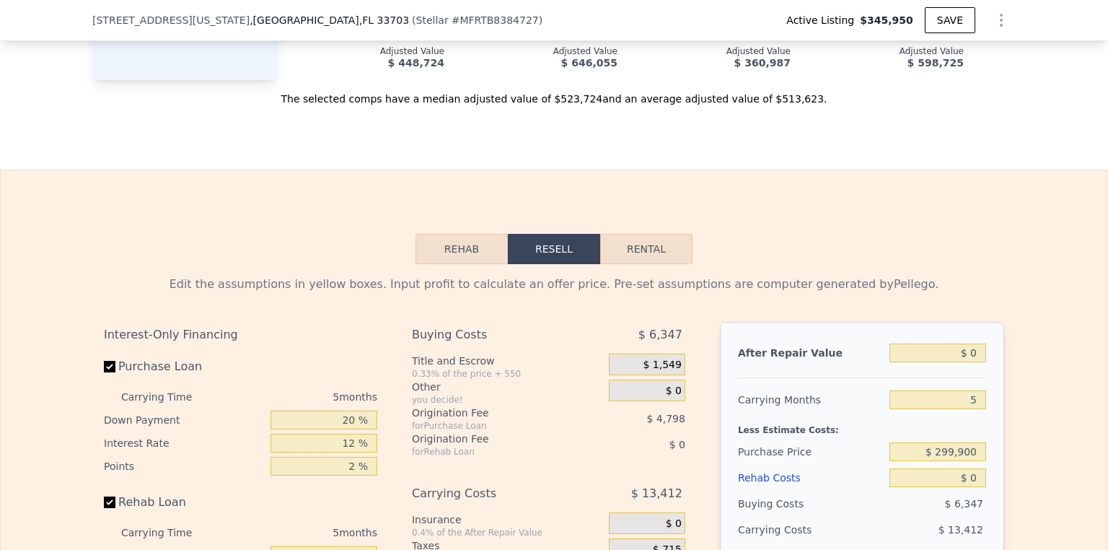
scroll to position [2188, 0]
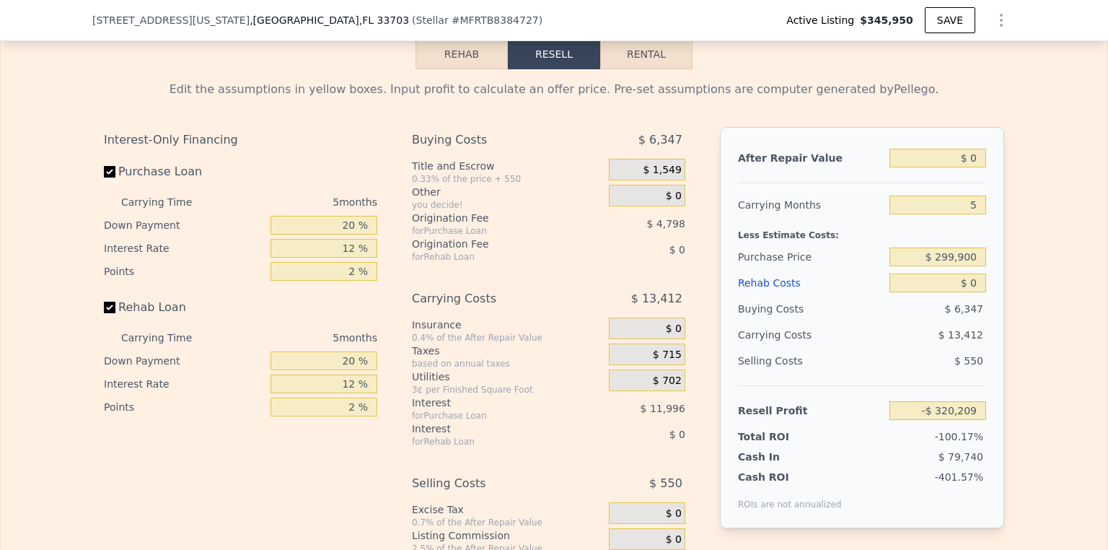
click at [459, 58] on button "Rehab" at bounding box center [462, 54] width 92 height 30
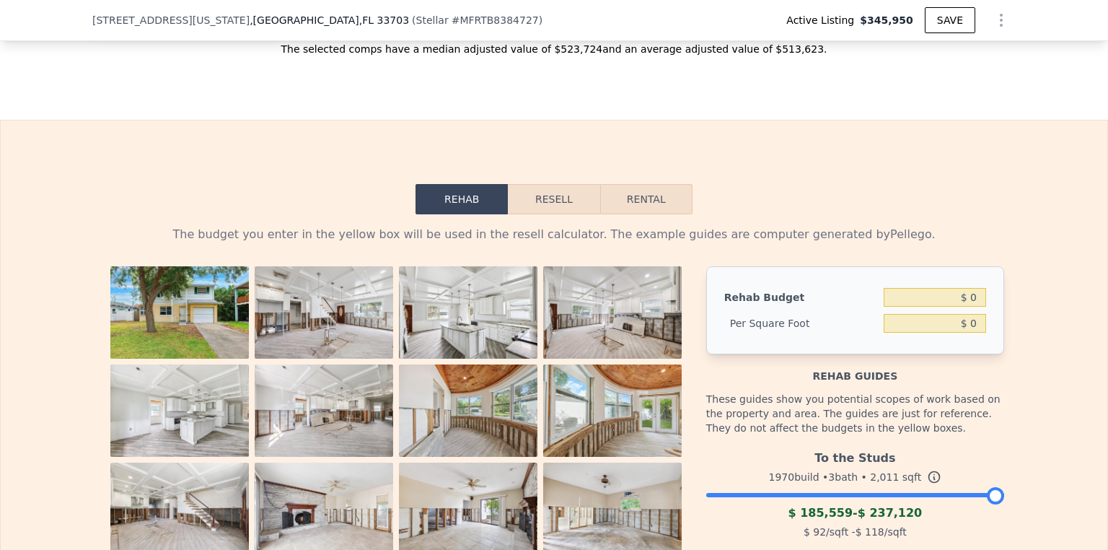
scroll to position [2014, 0]
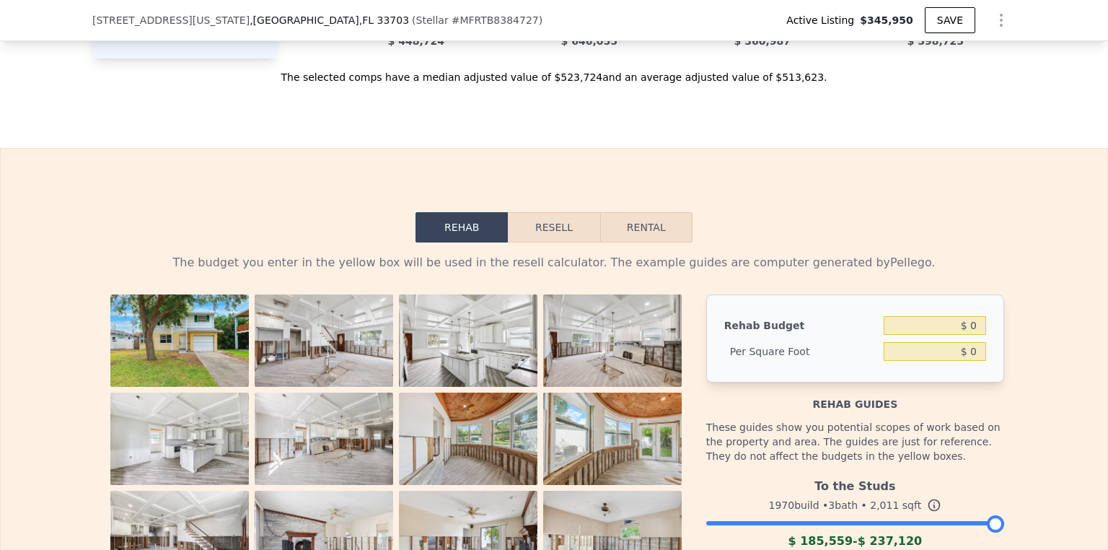
click at [558, 229] on button "Resell" at bounding box center [554, 227] width 92 height 30
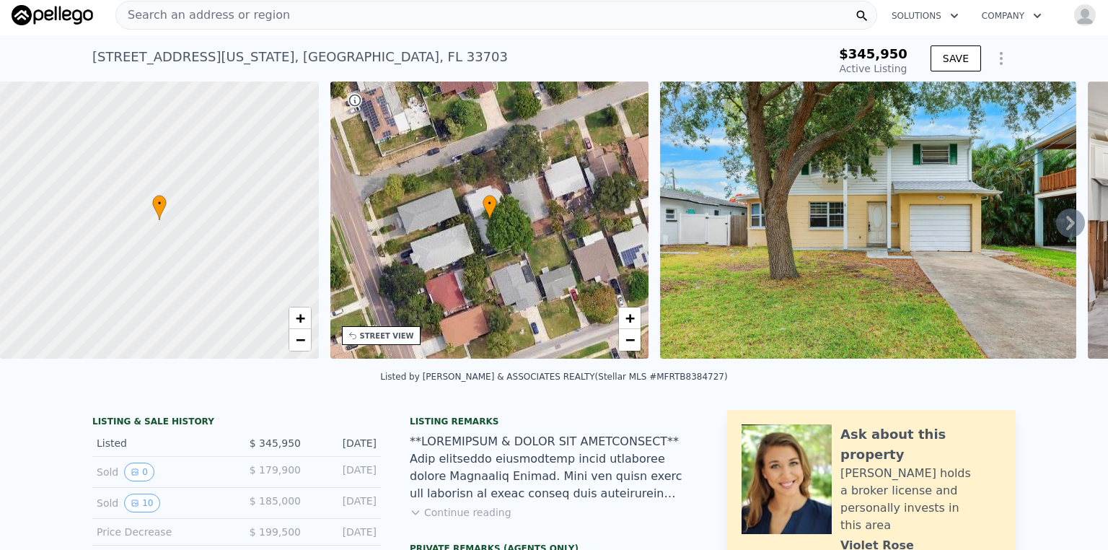
scroll to position [0, 0]
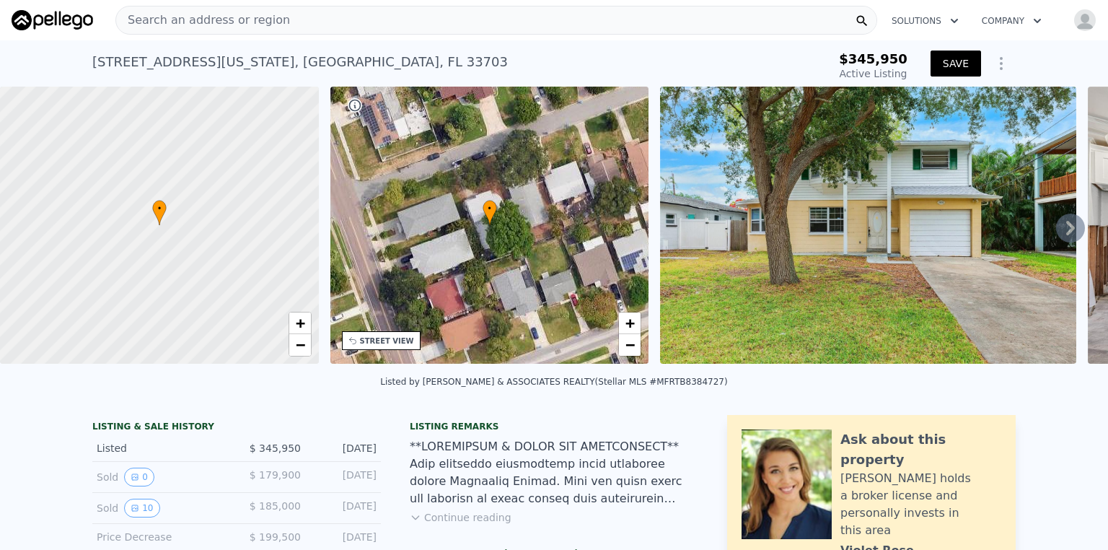
click at [954, 65] on button "SAVE" at bounding box center [956, 64] width 51 height 26
click at [377, 24] on div "Search an address or region" at bounding box center [496, 20] width 762 height 29
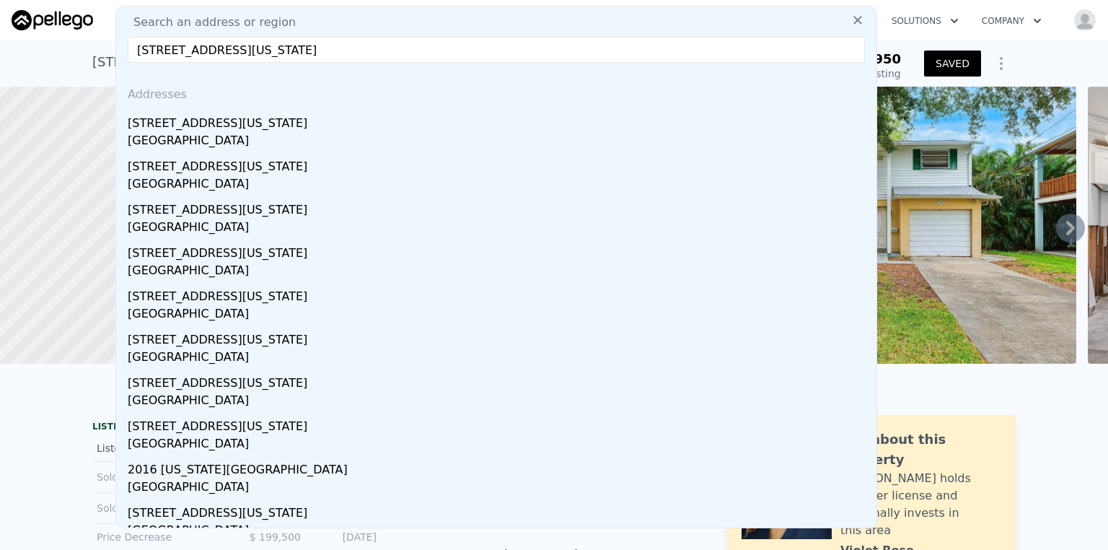
click at [491, 52] on input "1927 Montana Ave NE, Saint Petersburg, FL 33703" at bounding box center [496, 50] width 737 height 26
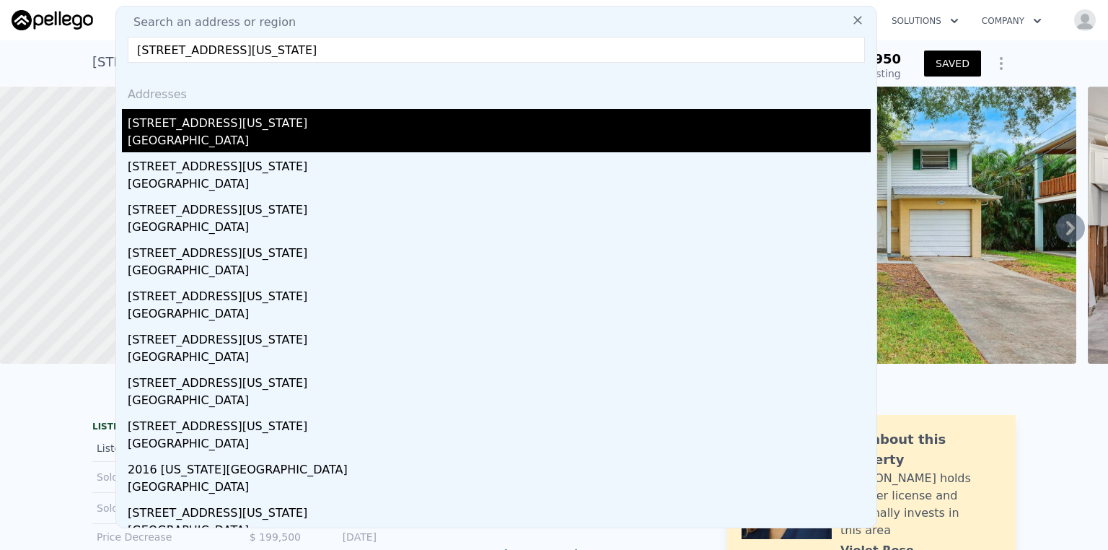
type input "1927 Montana Ave NE, Saint Petersburg, FL 33703"
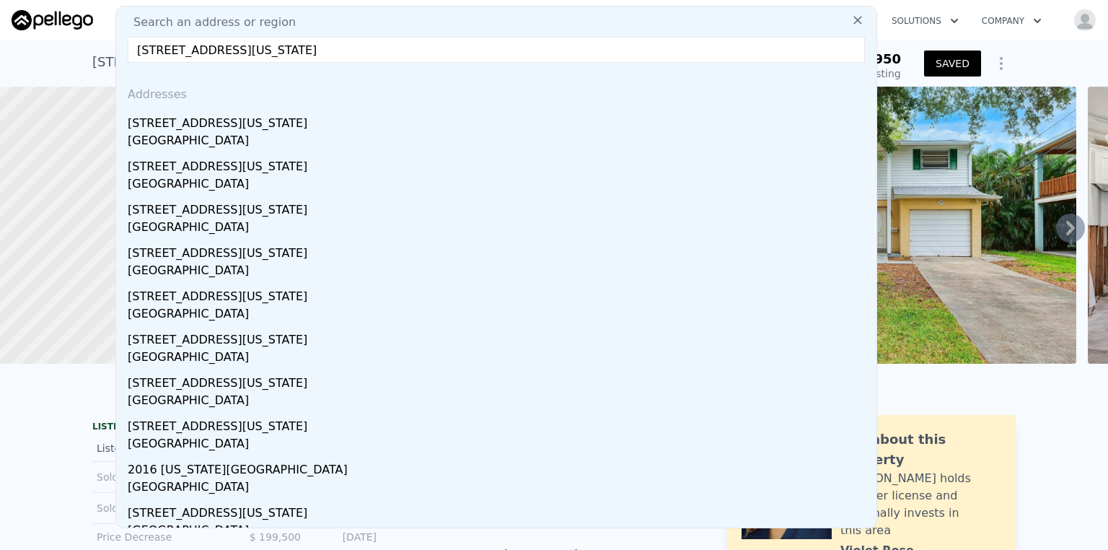
click at [225, 121] on div "1927 Montana Ave NE" at bounding box center [499, 120] width 743 height 23
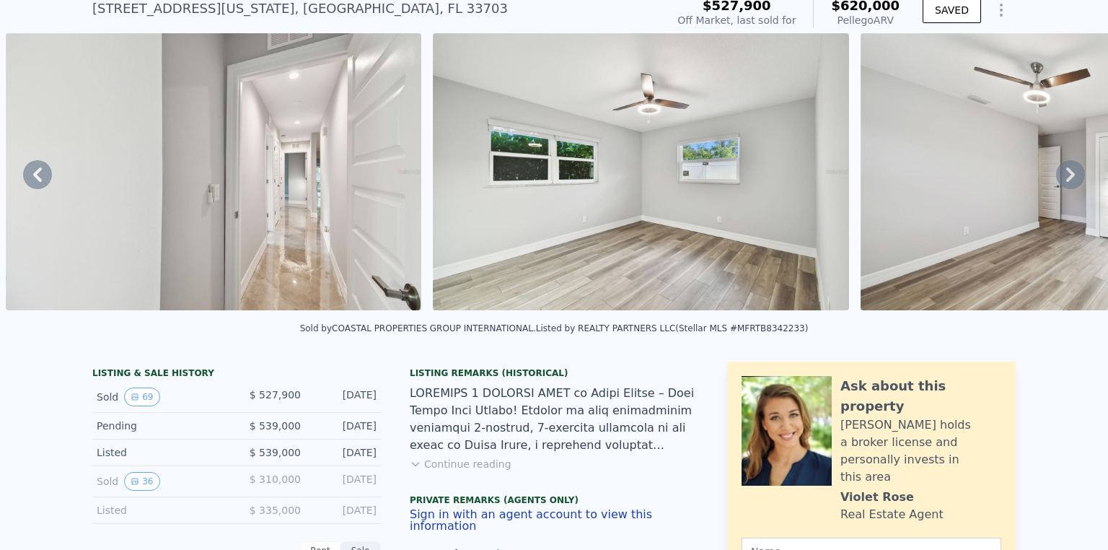
scroll to position [58, 0]
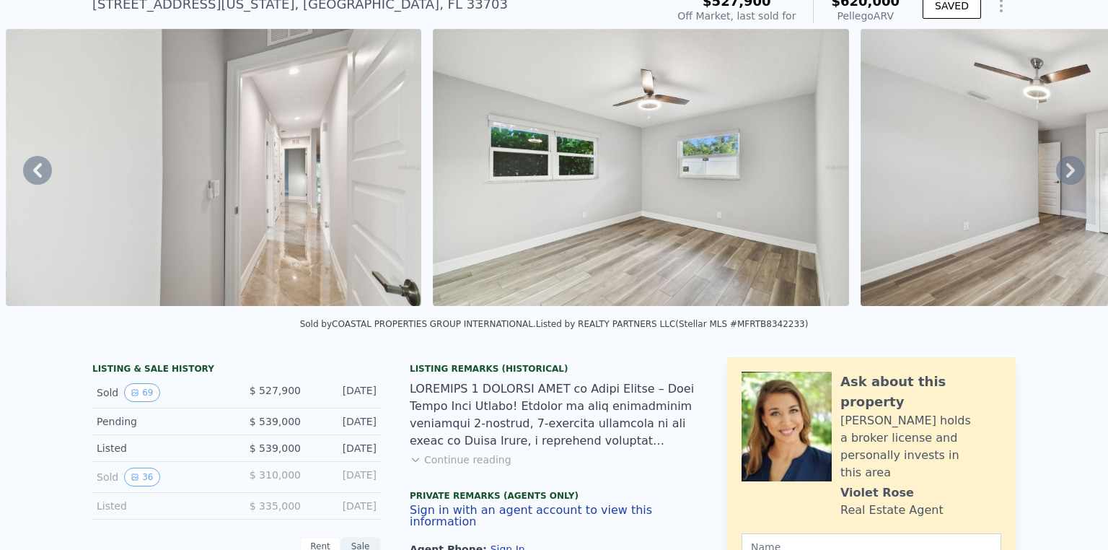
click at [443, 467] on button "Continue reading" at bounding box center [461, 459] width 102 height 14
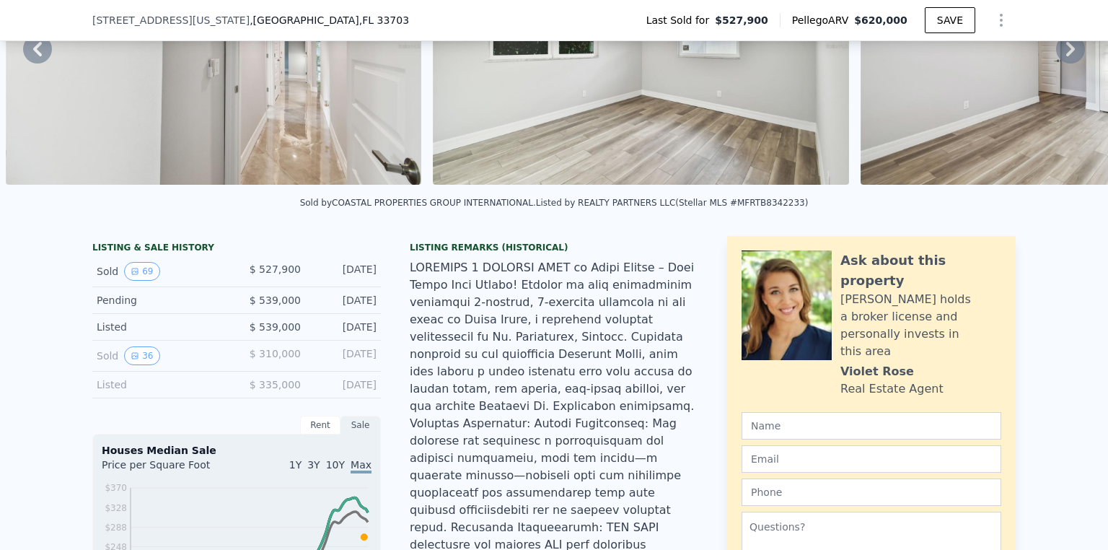
scroll to position [167, 0]
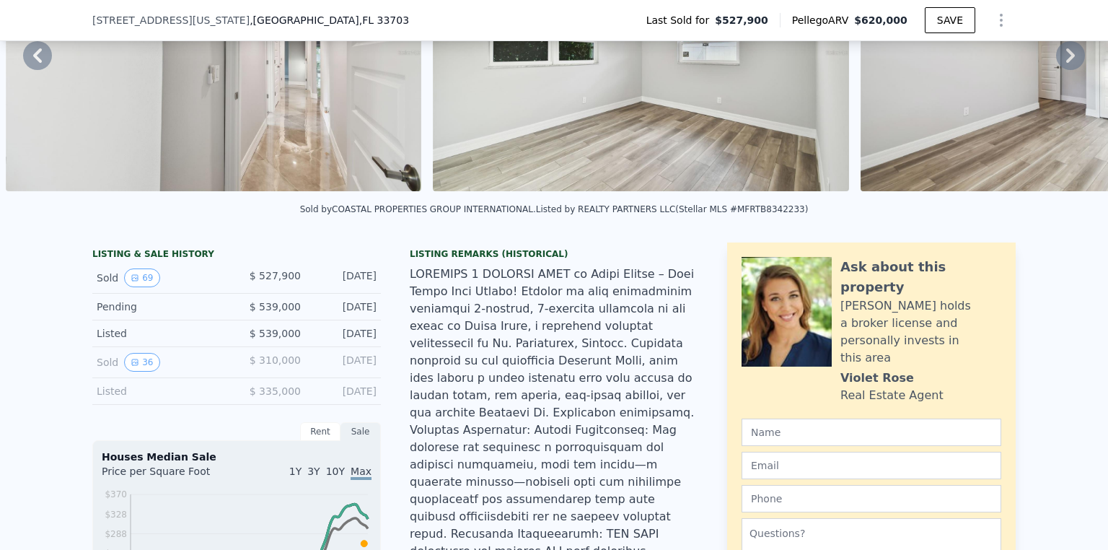
drag, startPoint x: 123, startPoint y: 456, endPoint x: 25, endPoint y: 356, distance: 139.8
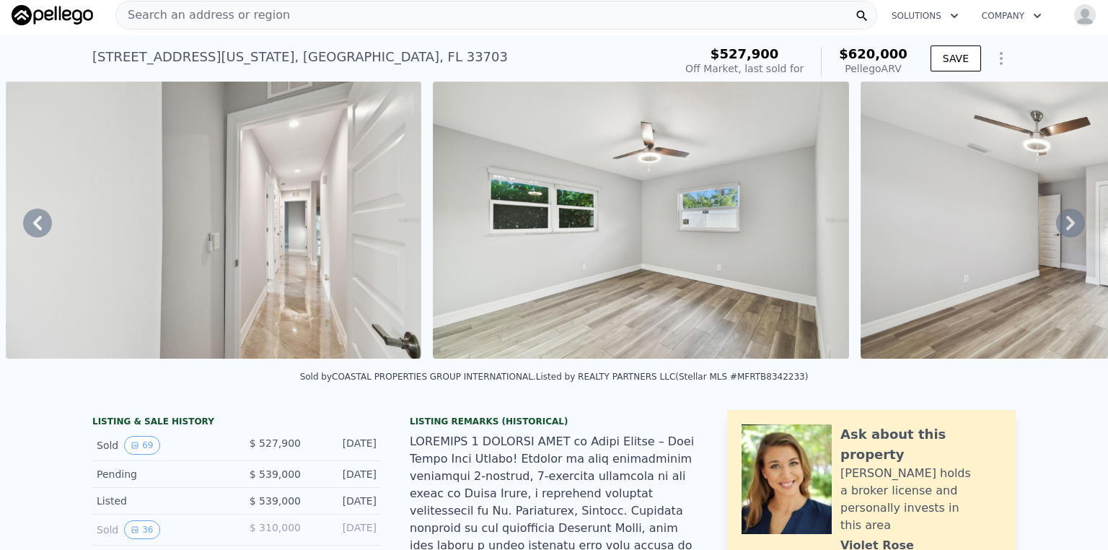
scroll to position [0, 0]
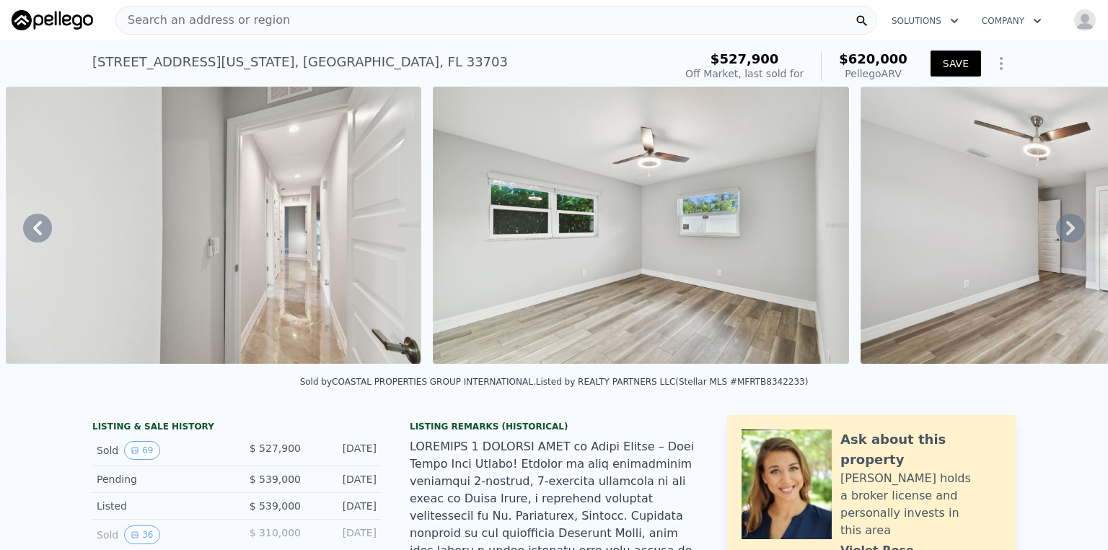
click at [952, 66] on button "SAVE" at bounding box center [956, 64] width 51 height 26
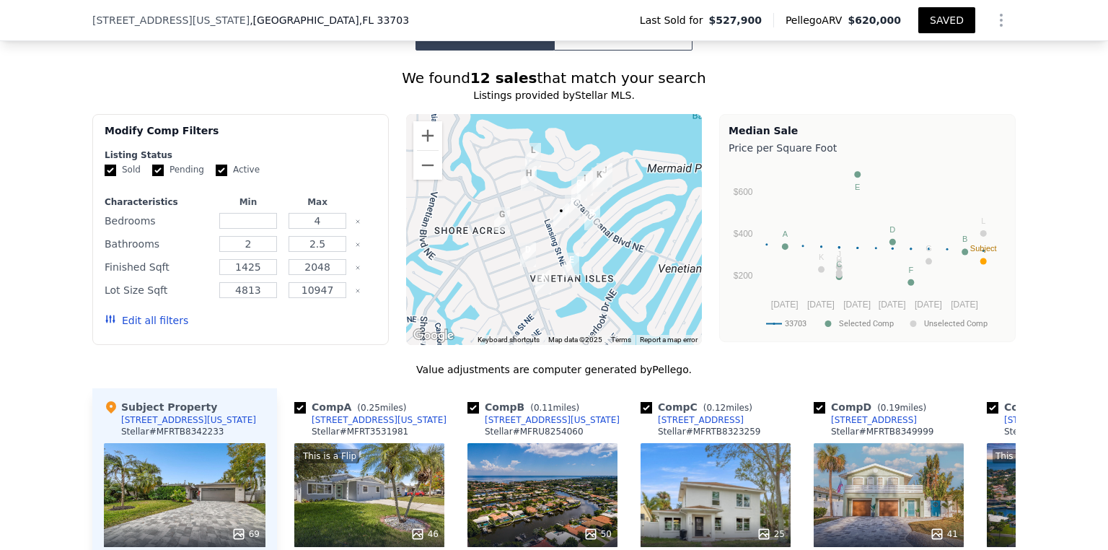
scroll to position [1726, 0]
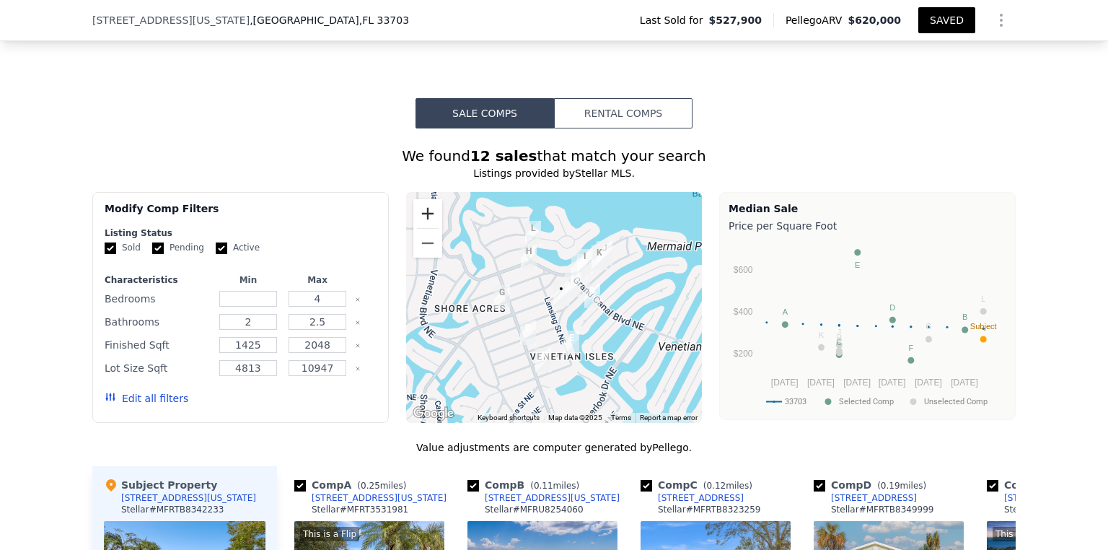
click at [418, 199] on button "Zoom in" at bounding box center [427, 213] width 29 height 29
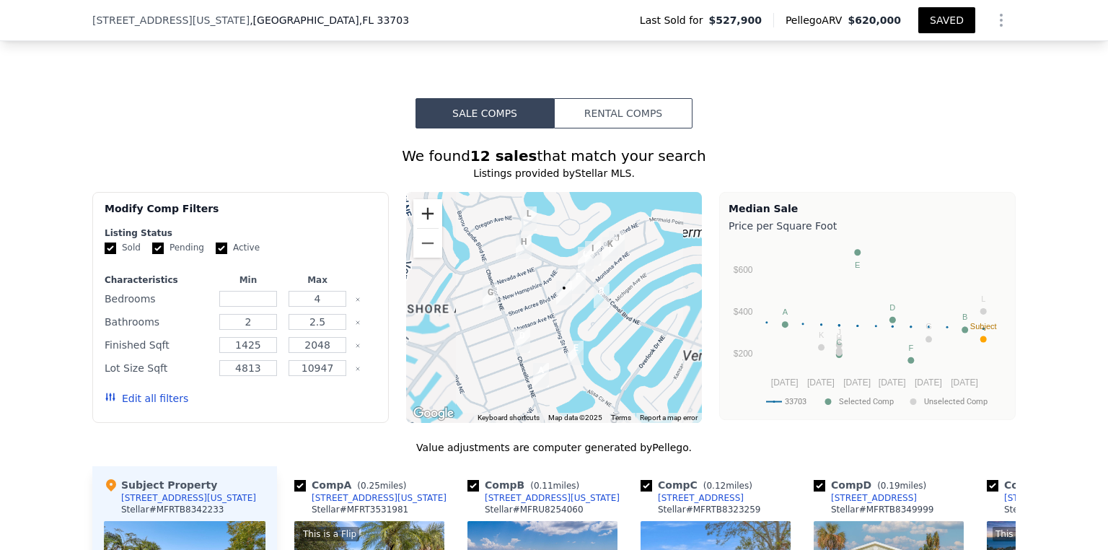
click at [418, 199] on button "Zoom in" at bounding box center [427, 213] width 29 height 29
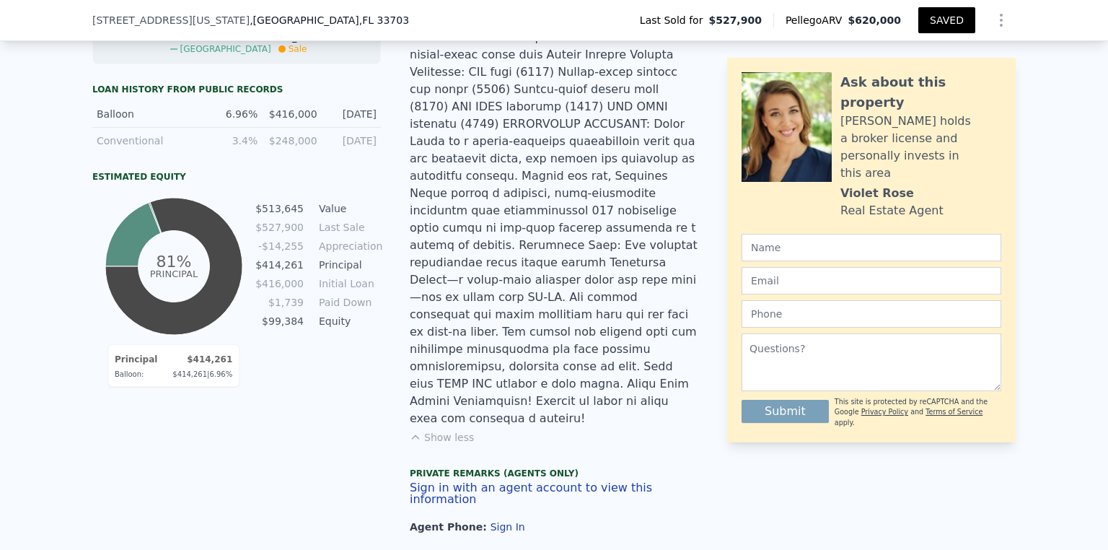
type input "0"
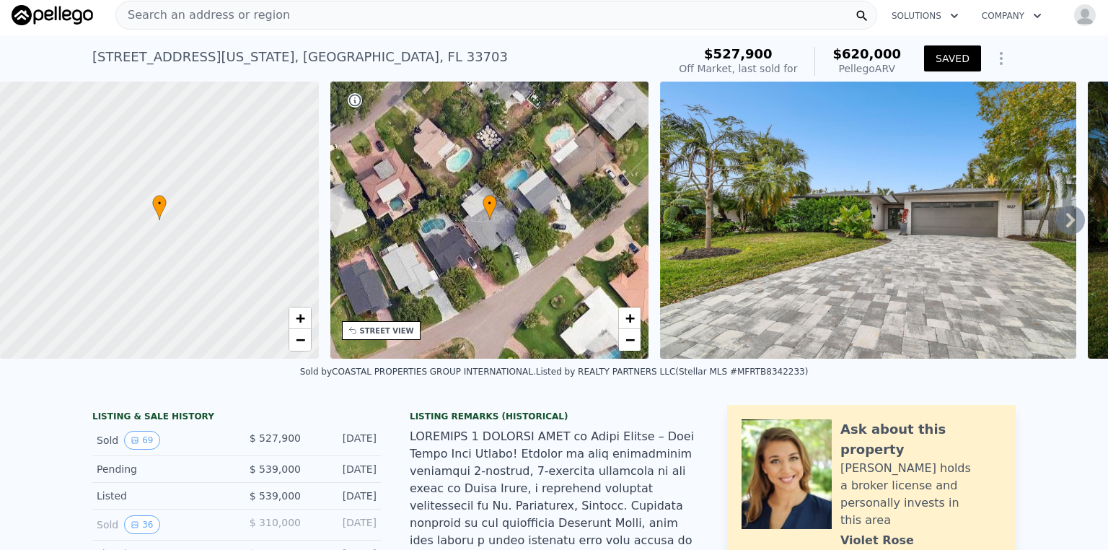
scroll to position [0, 0]
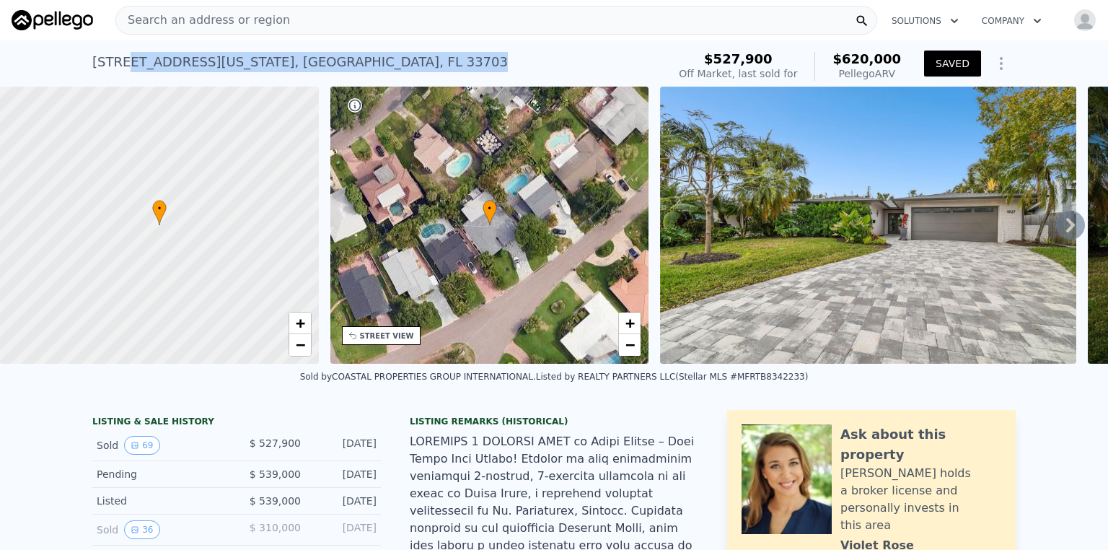
drag, startPoint x: 392, startPoint y: 61, endPoint x: 122, endPoint y: 54, distance: 270.6
click at [122, 54] on div "1927 Montana Ave NE , St. Petersburg , FL 33703 Sold Mar 2025 for $527,900 (~AR…" at bounding box center [376, 66] width 569 height 40
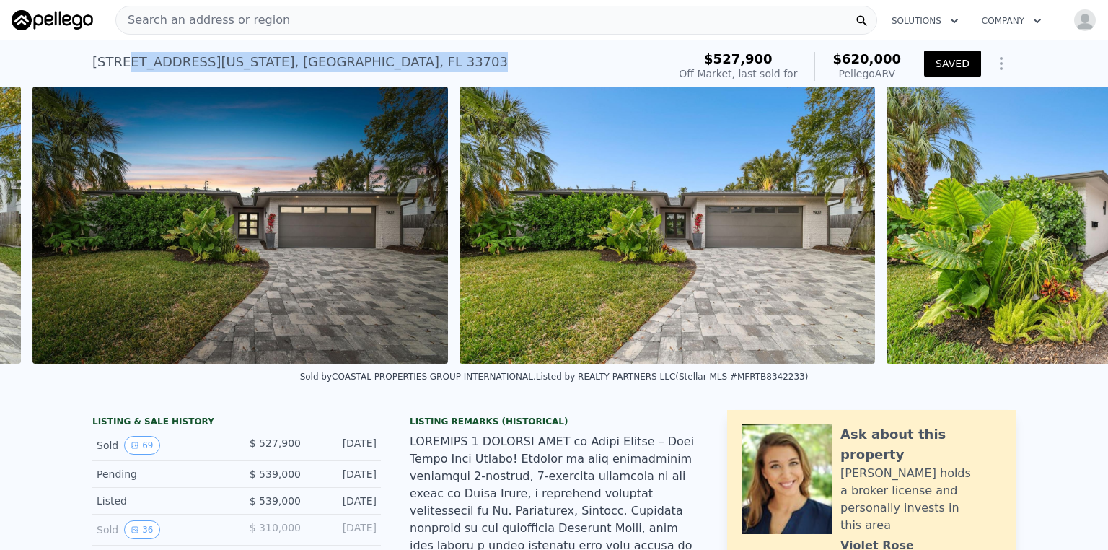
scroll to position [0, 1087]
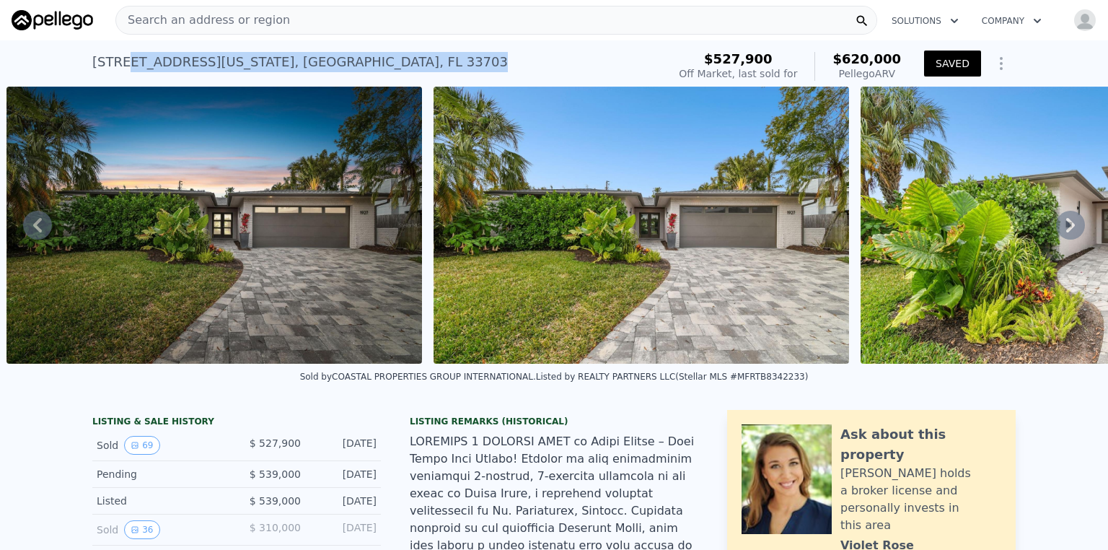
click at [220, 60] on div "1927 Montana Ave NE , St. Petersburg , FL 33703" at bounding box center [300, 62] width 416 height 20
drag, startPoint x: 377, startPoint y: 61, endPoint x: 78, endPoint y: 53, distance: 299.5
click at [78, 53] on div "1927 Montana Ave NE , St. Petersburg , FL 33703 Sold Mar 2025 for $527,900 (~AR…" at bounding box center [554, 63] width 1108 height 46
copy div "1927 Montana Ave NE , St. Petersburg , FL 33703"
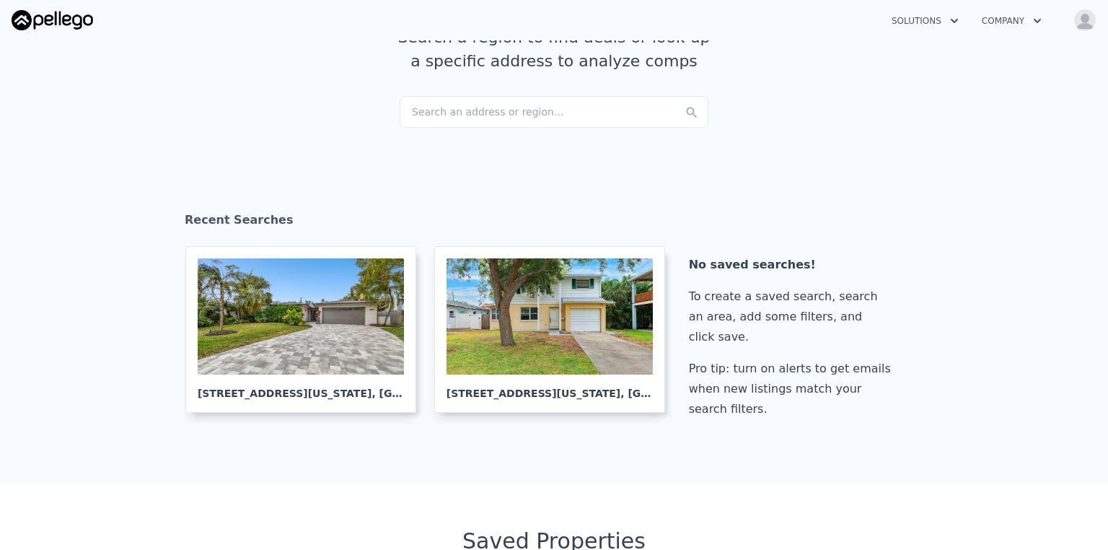
scroll to position [115, 0]
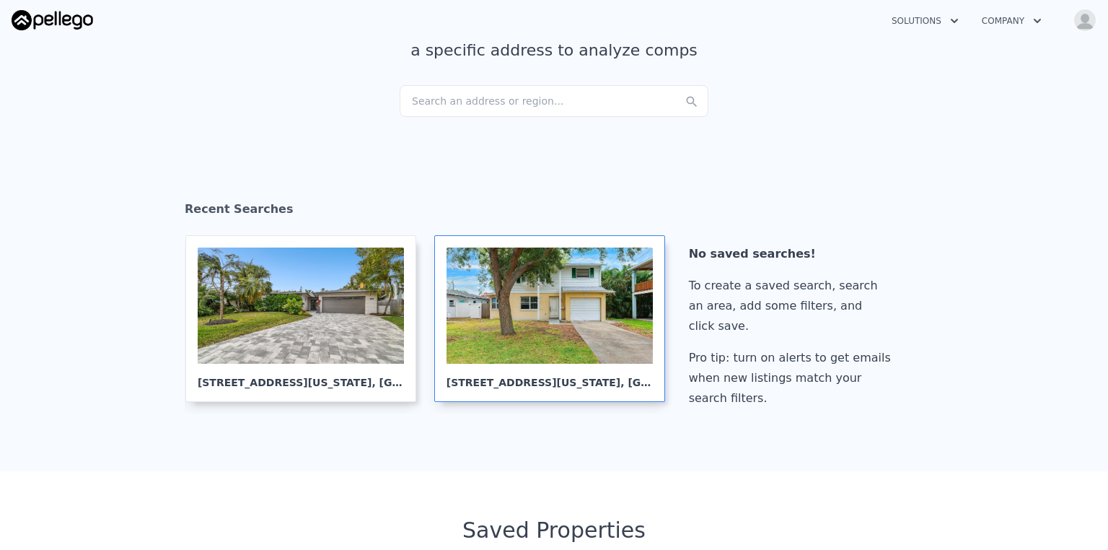
click at [530, 343] on div at bounding box center [550, 305] width 206 height 116
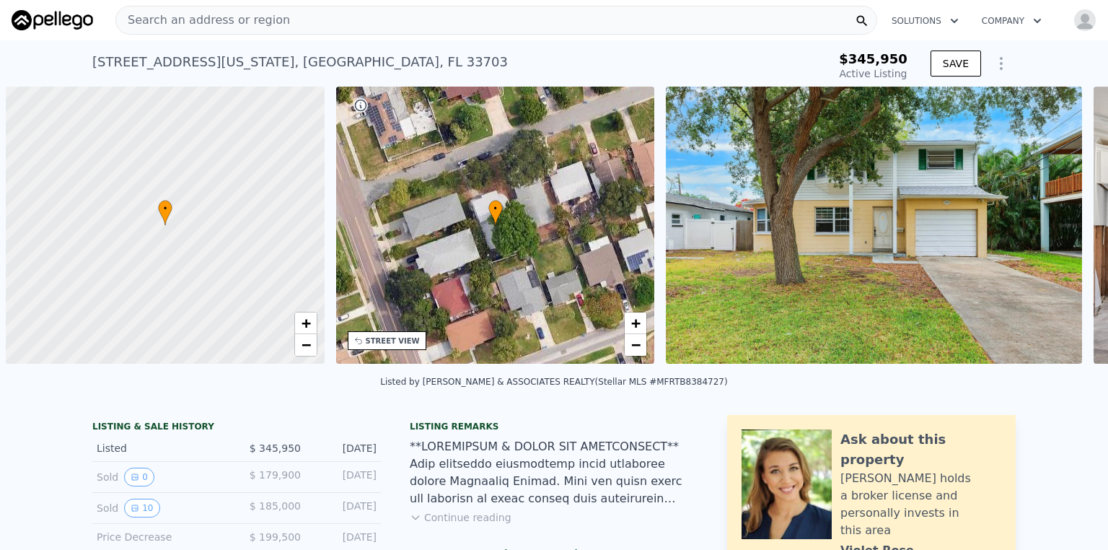
scroll to position [0, 6]
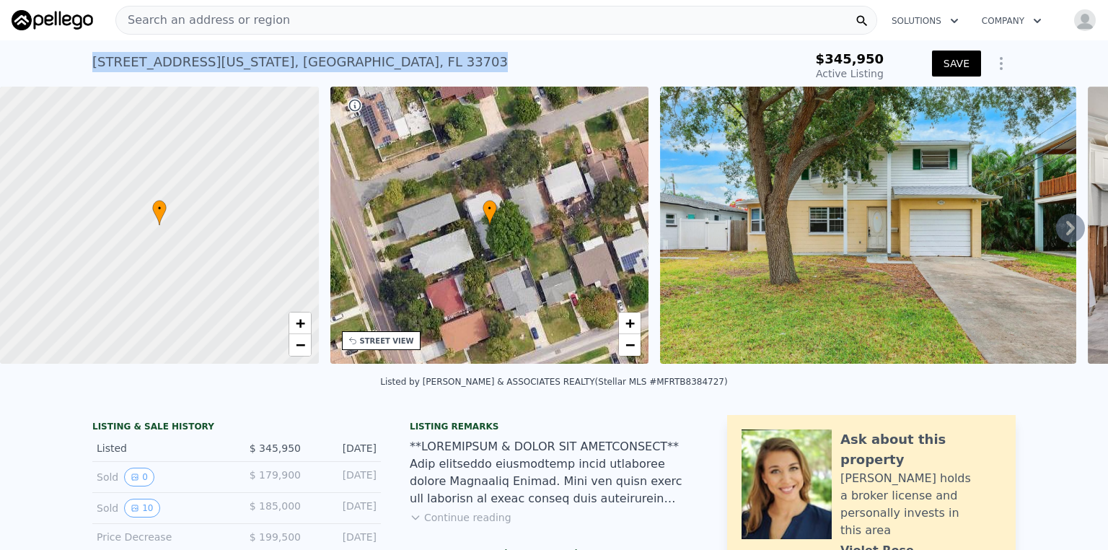
drag, startPoint x: 214, startPoint y: 56, endPoint x: 0, endPoint y: 65, distance: 213.8
click at [0, 65] on div "1810 Maryland Ave NE , St. Petersburg , FL 33703 Active at $345,950 $345,950 Ac…" at bounding box center [554, 63] width 1108 height 46
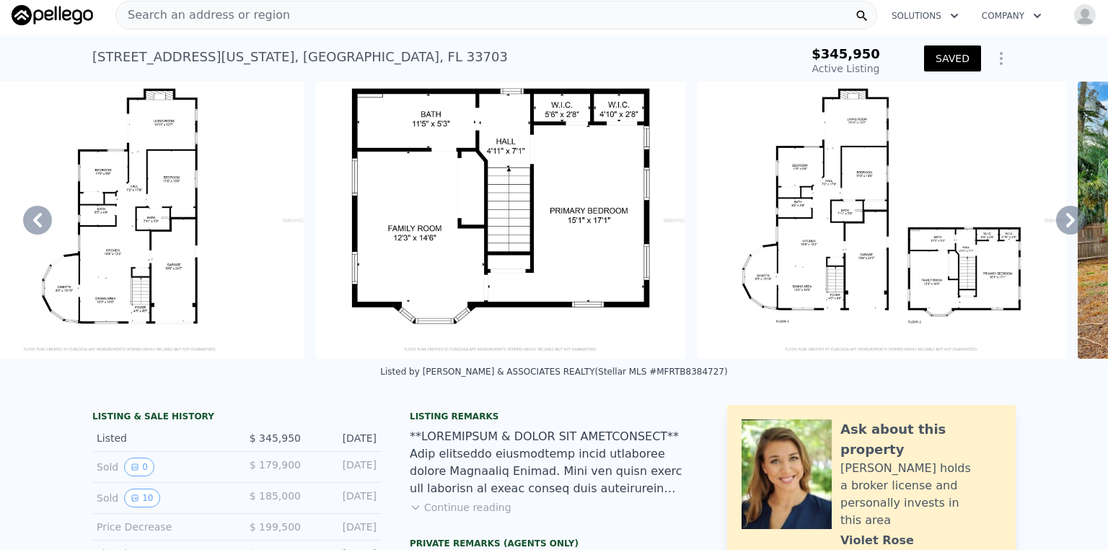
scroll to position [0, 10490]
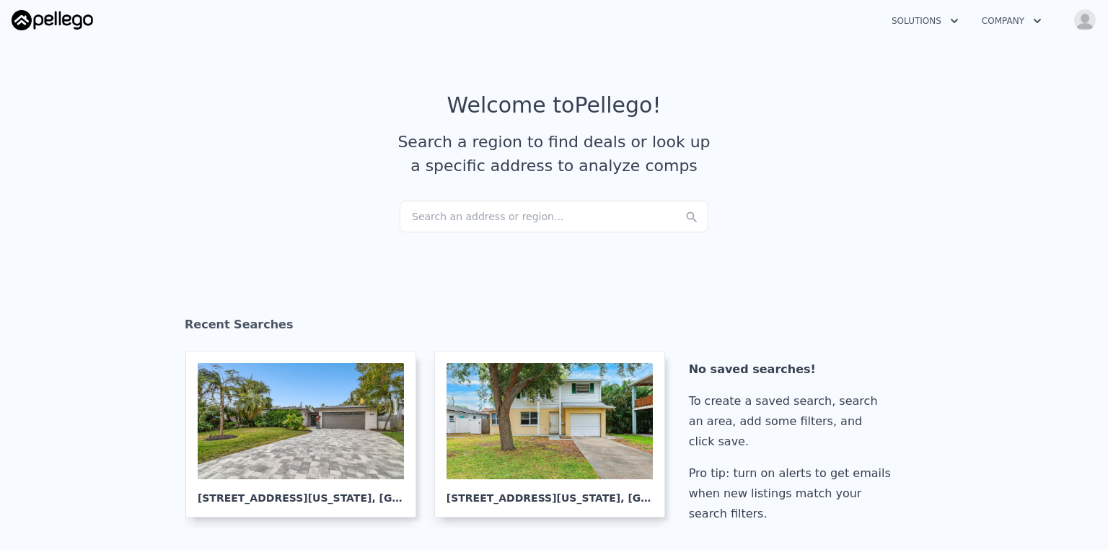
click at [465, 219] on div "Search an address or region..." at bounding box center [554, 217] width 309 height 32
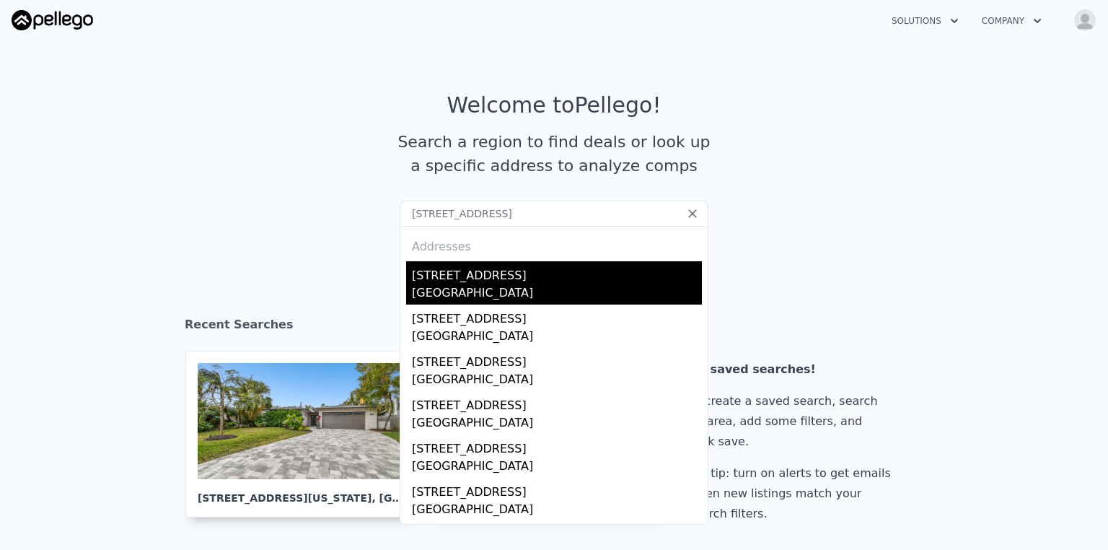
type input "[STREET_ADDRESS]"
click at [505, 282] on div "[STREET_ADDRESS]" at bounding box center [557, 272] width 290 height 23
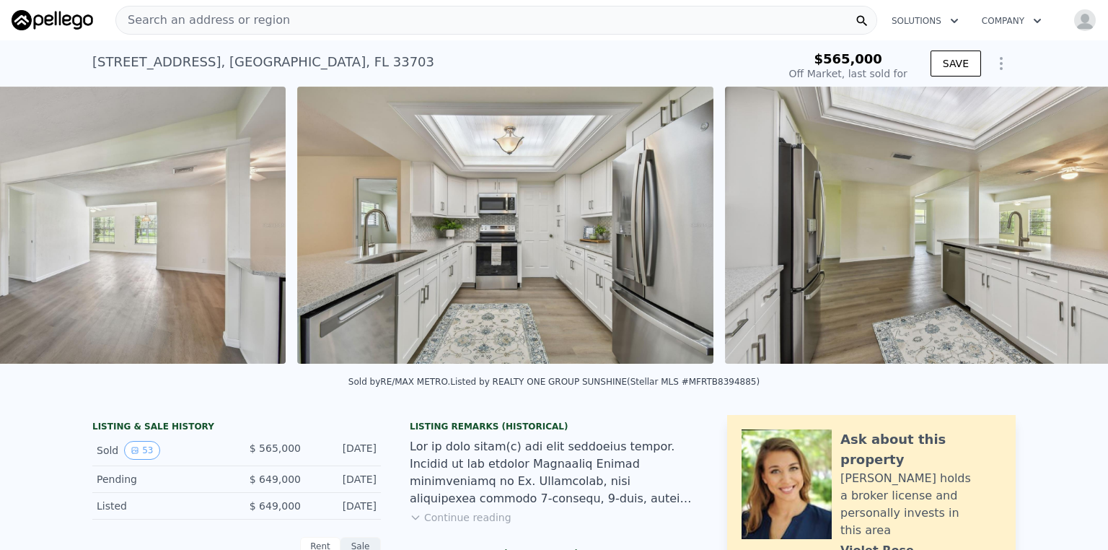
scroll to position [0, 6643]
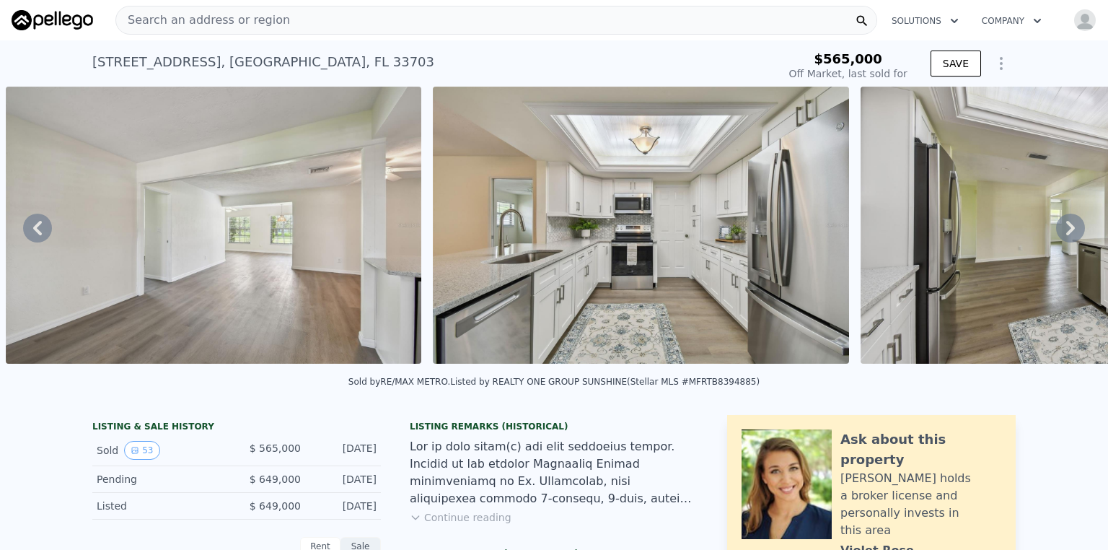
type input "$ 867,000"
type input "$ 207,484"
click at [949, 56] on button "SAVE" at bounding box center [956, 64] width 51 height 26
type input "0"
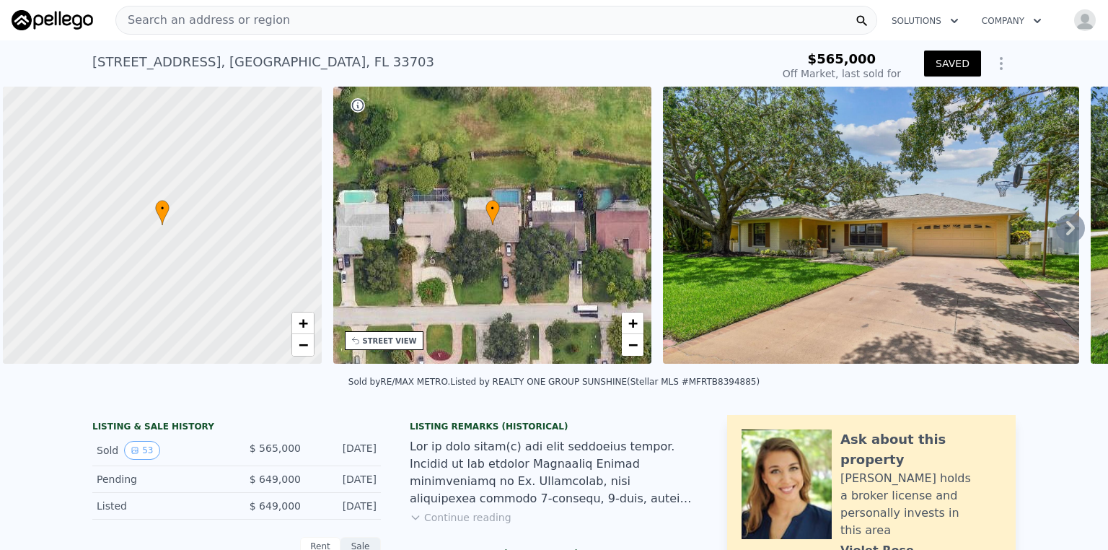
scroll to position [0, 6]
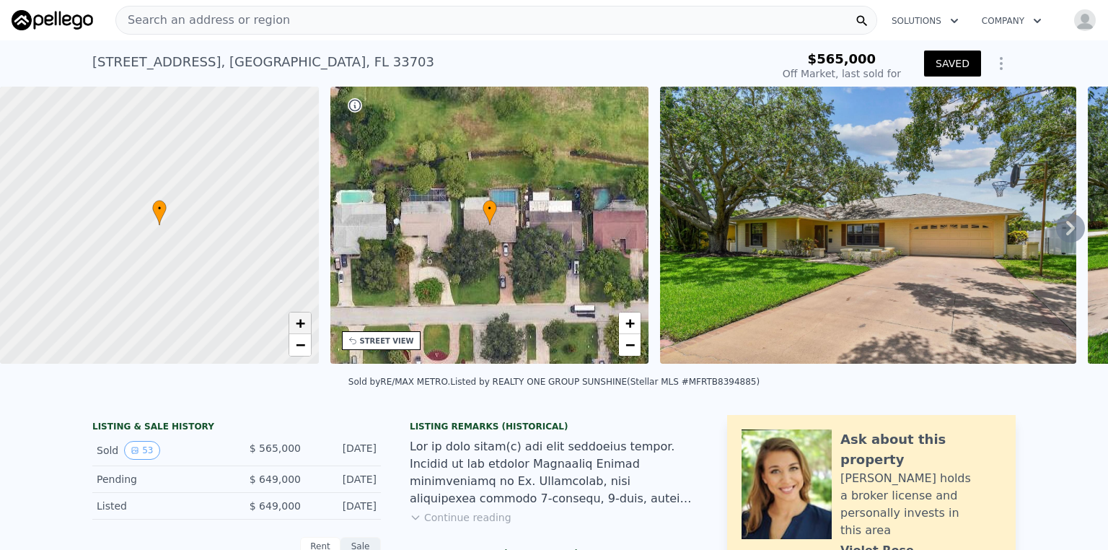
click at [294, 329] on link "+" at bounding box center [300, 323] width 22 height 22
click at [296, 328] on span "+" at bounding box center [299, 323] width 9 height 18
click at [296, 327] on span "+" at bounding box center [299, 323] width 9 height 18
click at [297, 326] on span "+" at bounding box center [299, 323] width 9 height 18
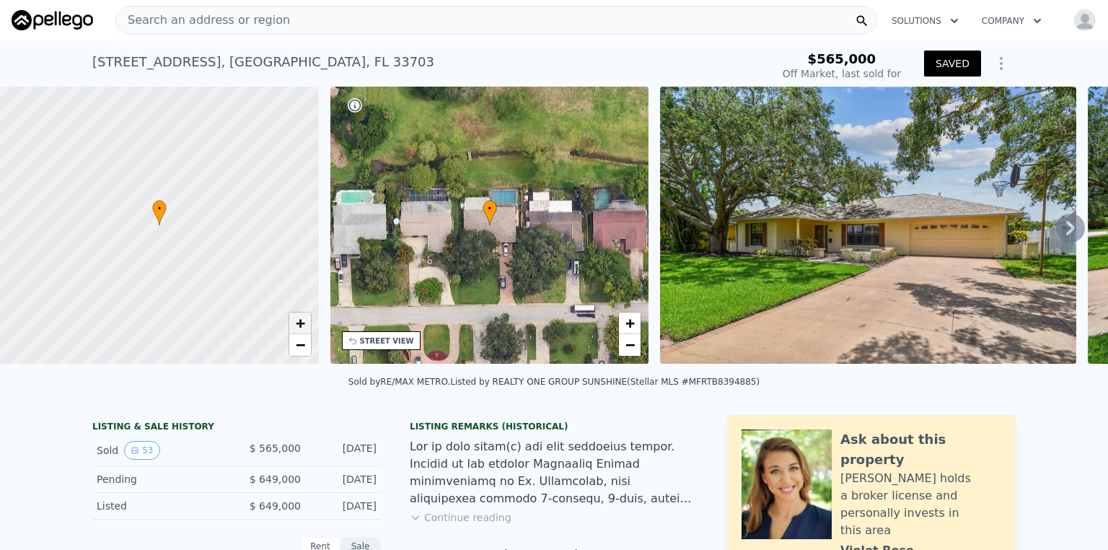
click at [297, 326] on span "+" at bounding box center [299, 323] width 9 height 18
click at [304, 343] on span "−" at bounding box center [299, 344] width 9 height 18
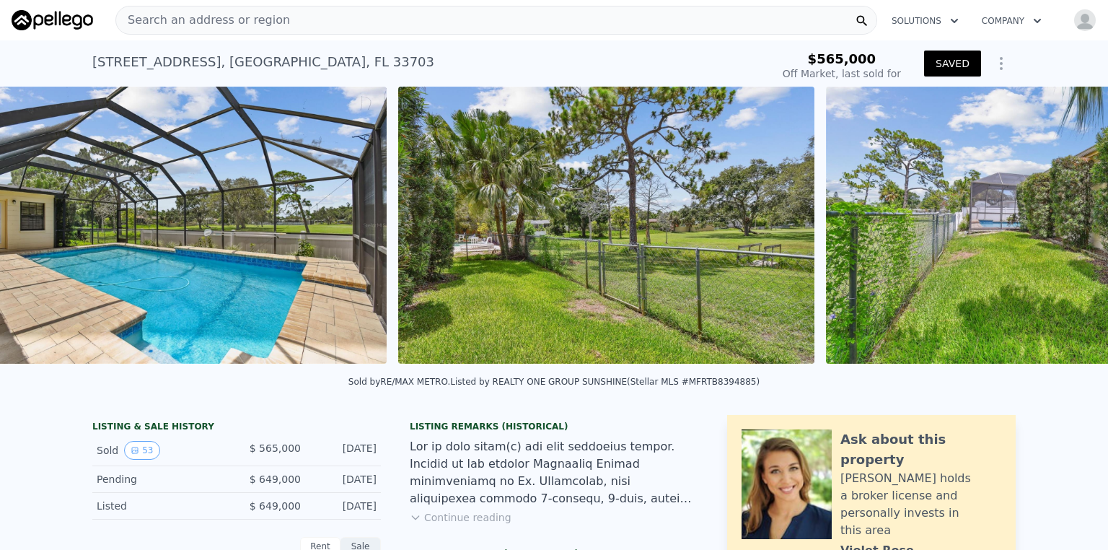
scroll to position [0, 17708]
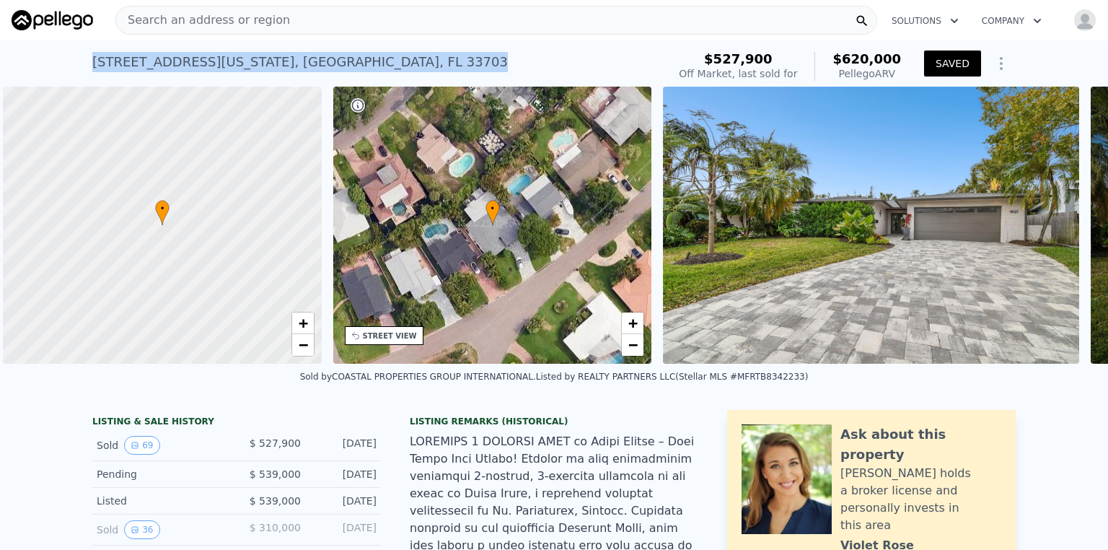
scroll to position [0, 6]
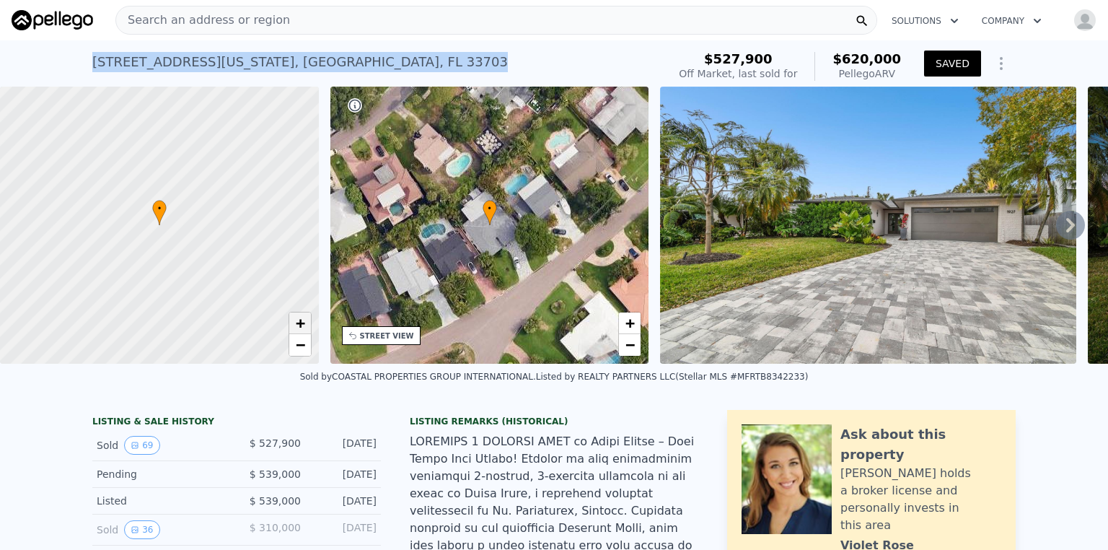
click at [302, 322] on span "+" at bounding box center [299, 323] width 9 height 18
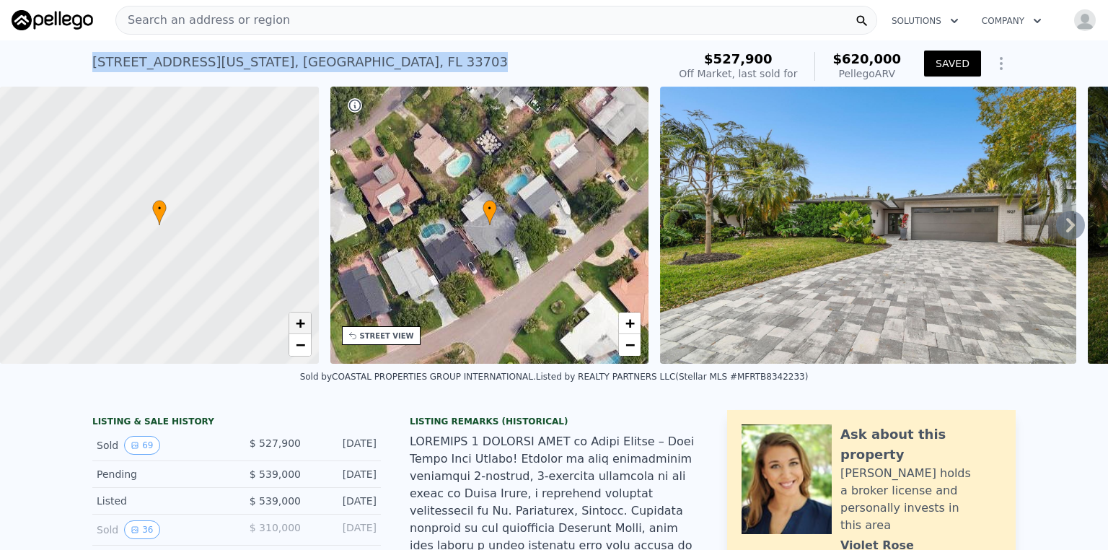
click at [302, 322] on span "+" at bounding box center [299, 323] width 9 height 18
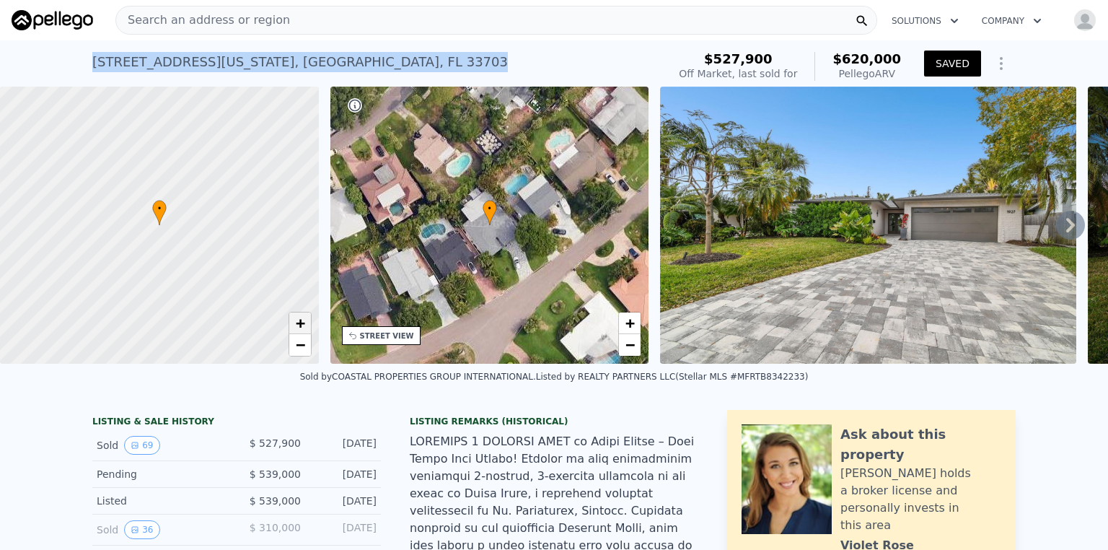
click at [302, 321] on span "+" at bounding box center [299, 323] width 9 height 18
drag, startPoint x: 152, startPoint y: 255, endPoint x: 180, endPoint y: 284, distance: 40.3
click at [180, 284] on div at bounding box center [159, 225] width 382 height 333
drag, startPoint x: 169, startPoint y: 195, endPoint x: 210, endPoint y: 258, distance: 75.0
click at [210, 258] on div at bounding box center [159, 225] width 382 height 333
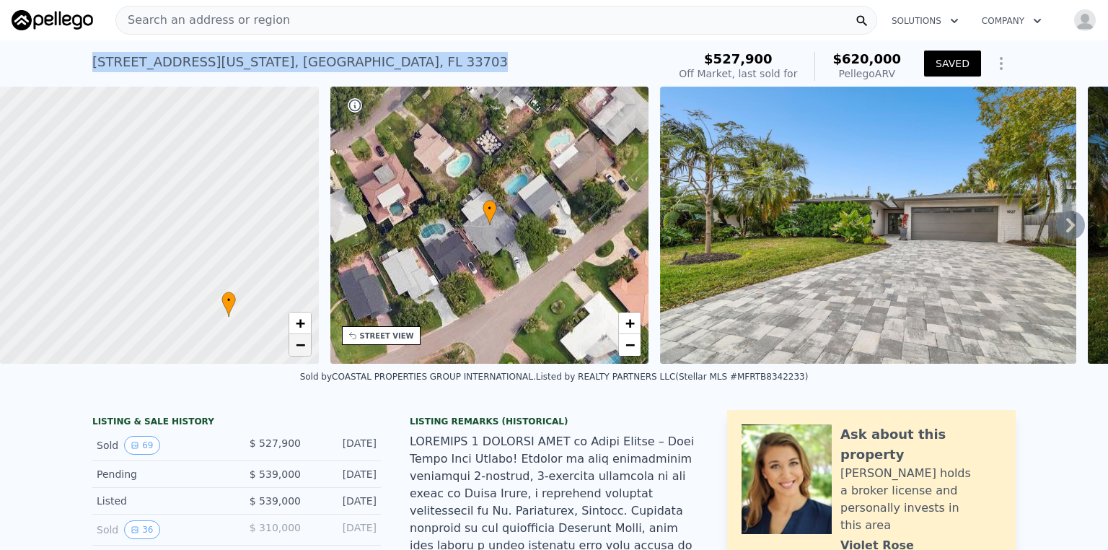
click at [302, 349] on span "−" at bounding box center [299, 344] width 9 height 18
drag, startPoint x: 199, startPoint y: 199, endPoint x: 121, endPoint y: 216, distance: 79.8
click at [121, 216] on div at bounding box center [160, 225] width 382 height 333
drag, startPoint x: 168, startPoint y: 242, endPoint x: 263, endPoint y: 248, distance: 95.4
click at [157, 228] on div at bounding box center [159, 225] width 382 height 333
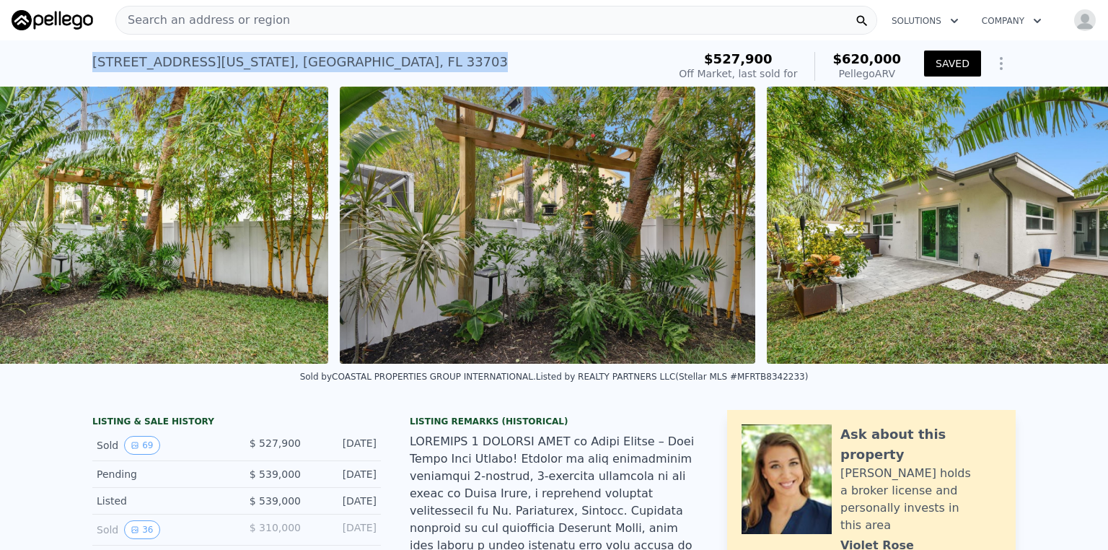
scroll to position [0, 23738]
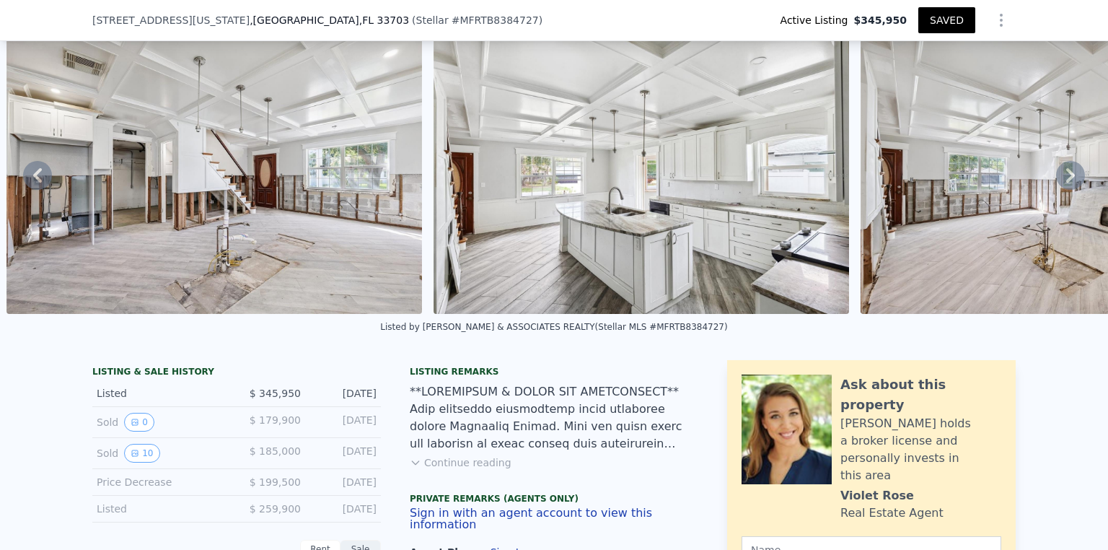
scroll to position [167, 0]
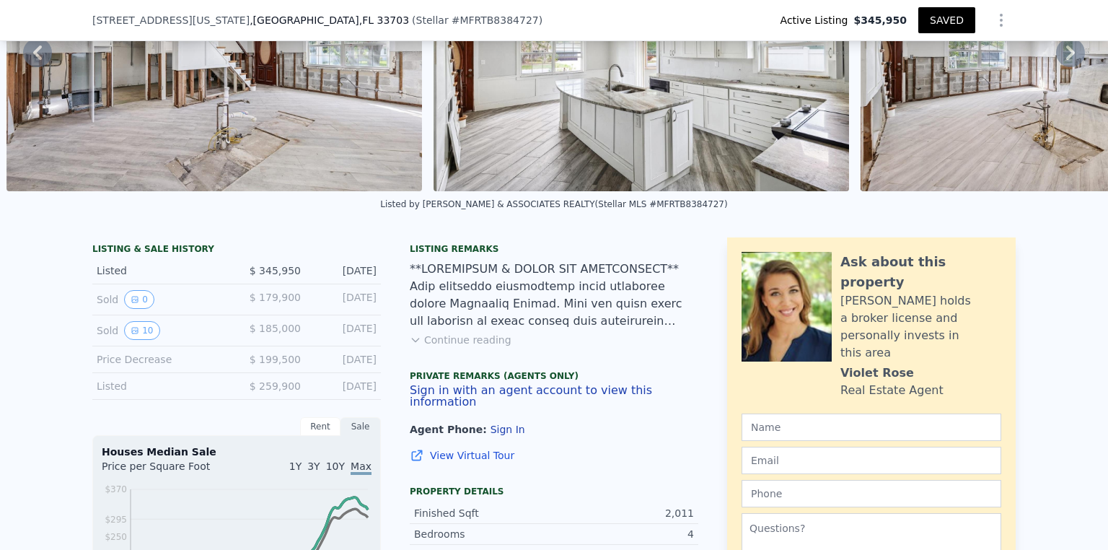
click at [432, 347] on button "Continue reading" at bounding box center [461, 340] width 102 height 14
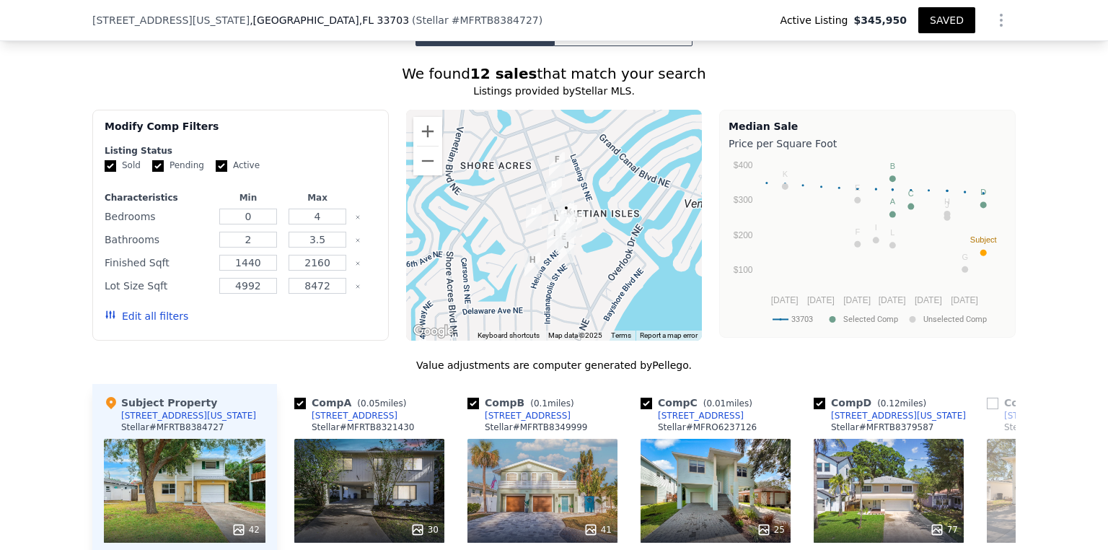
scroll to position [1962, 0]
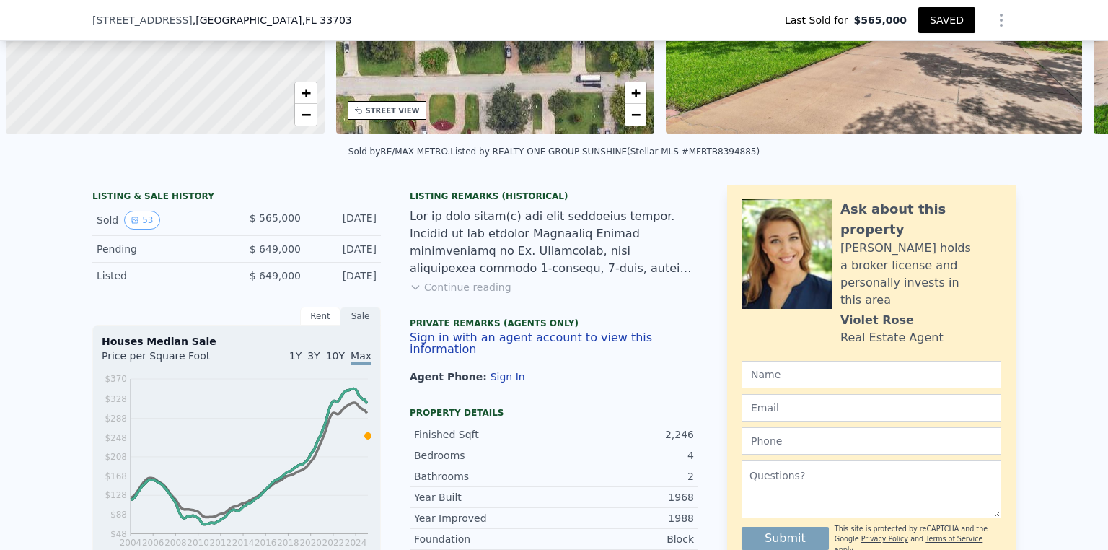
scroll to position [0, 17708]
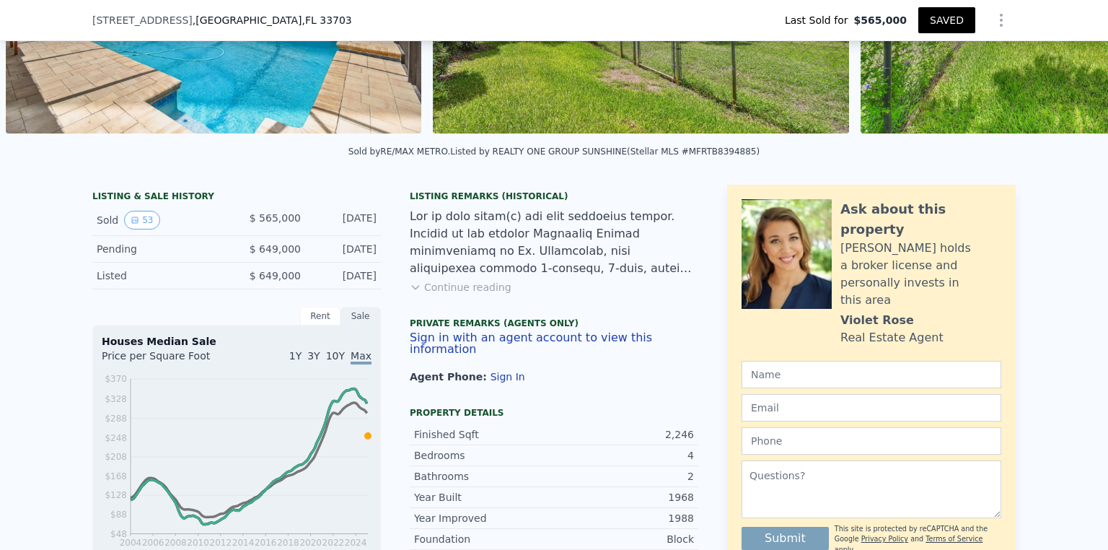
drag, startPoint x: 252, startPoint y: 372, endPoint x: 40, endPoint y: 387, distance: 211.9
click at [40, 387] on div "LISTING & SALE HISTORY Sold 53 $ 565,000 [DATE] Pending $ 649,000 [DATE] Listed…" at bounding box center [554, 553] width 1108 height 760
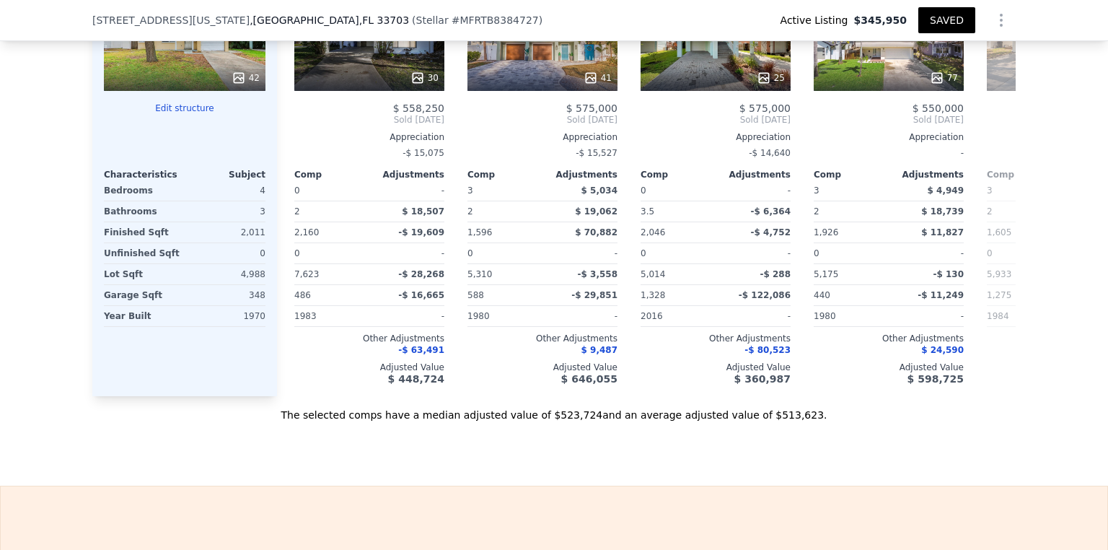
scroll to position [2713, 0]
